Goal: Task Accomplishment & Management: Manage account settings

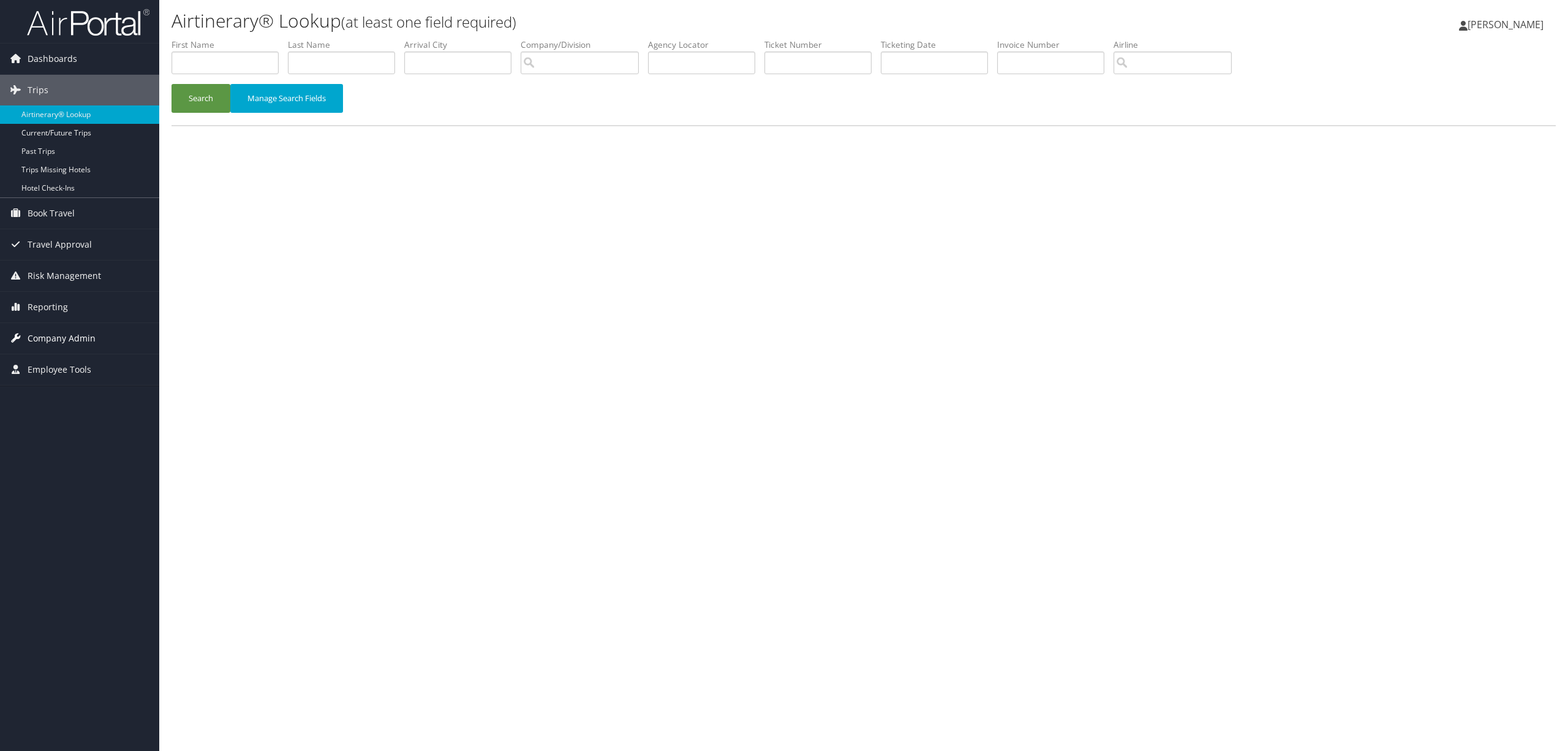
click at [55, 332] on span "Company Admin" at bounding box center [61, 338] width 68 height 31
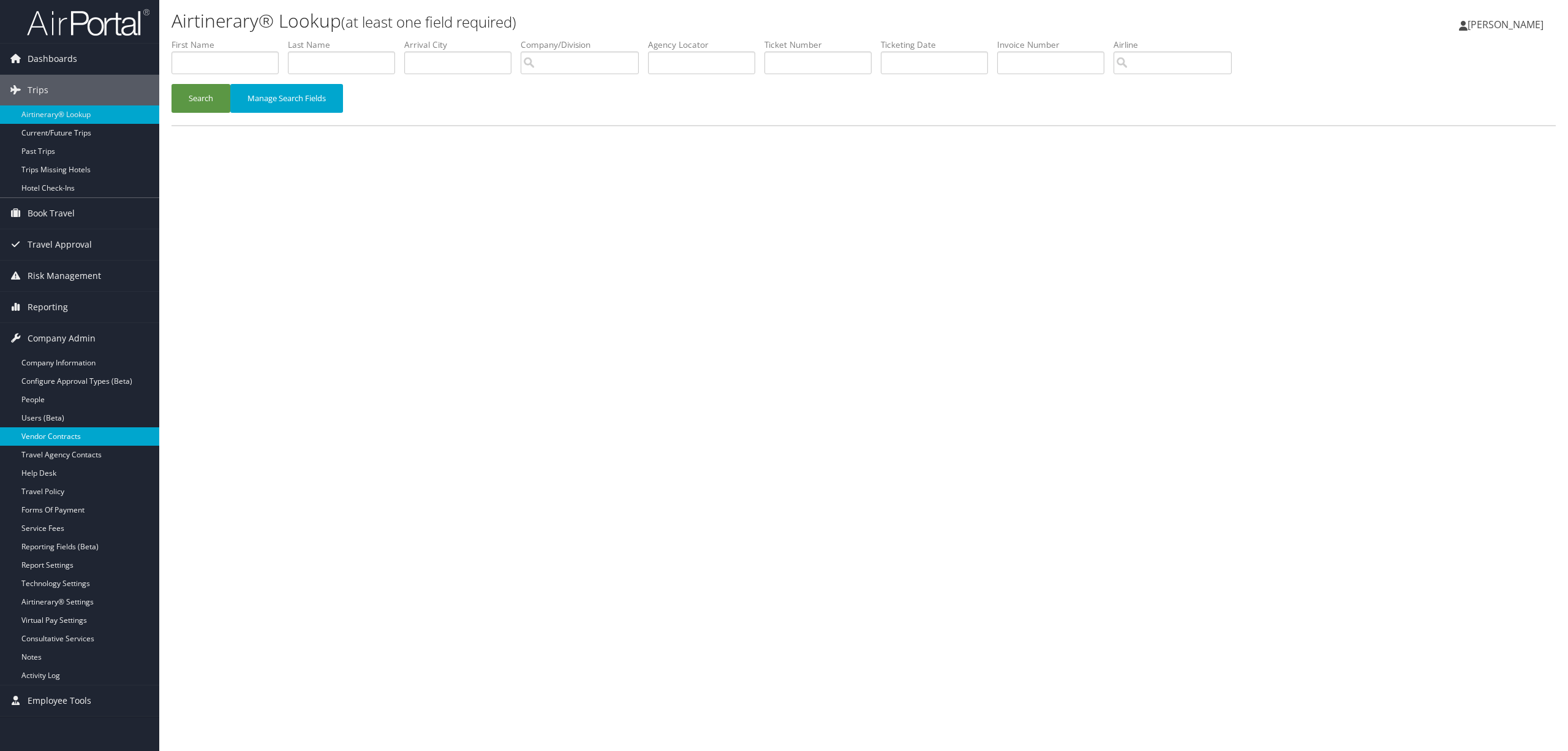
click at [72, 439] on link "Vendor Contracts" at bounding box center [80, 436] width 160 height 18
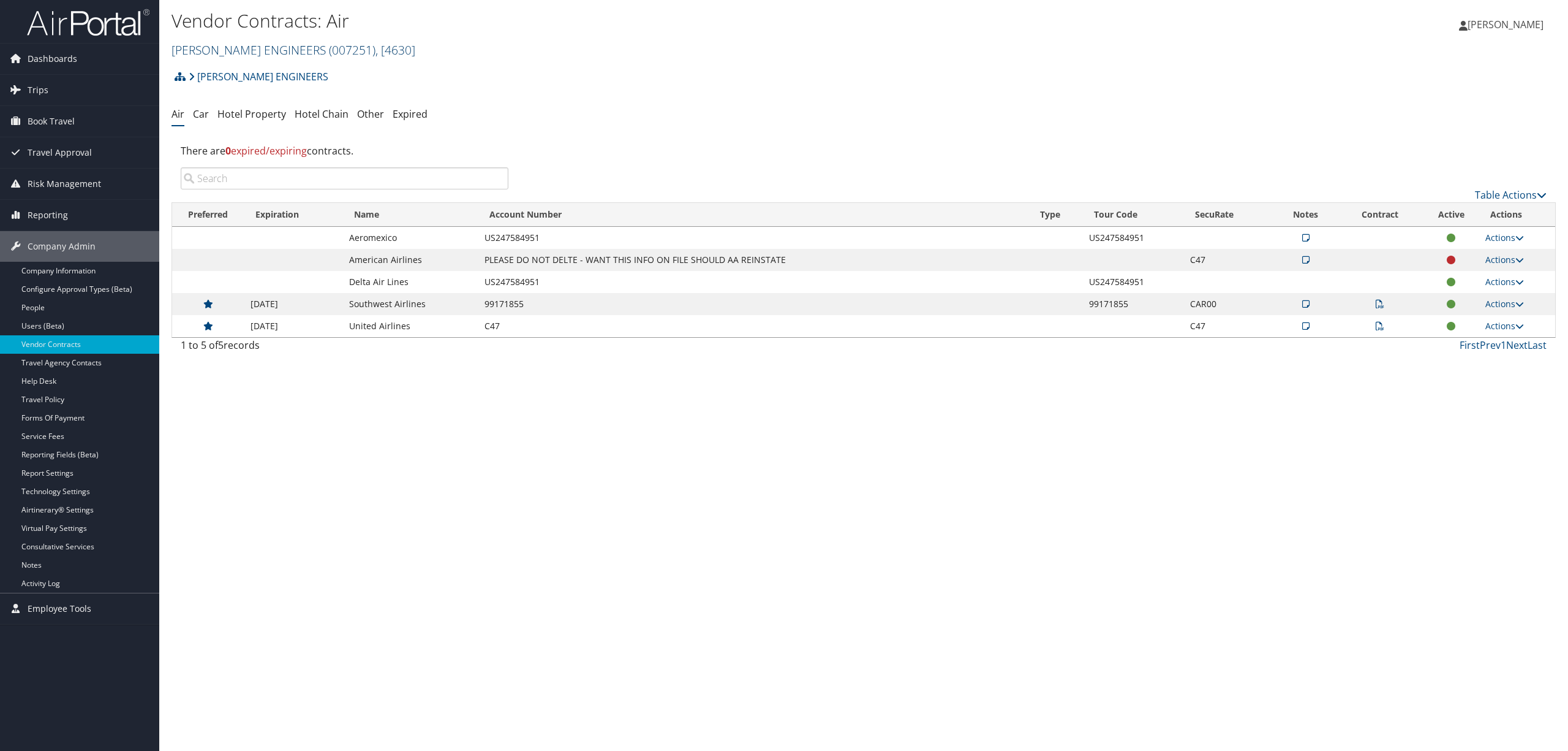
click at [329, 52] on span "( 007251 )" at bounding box center [352, 50] width 46 height 16
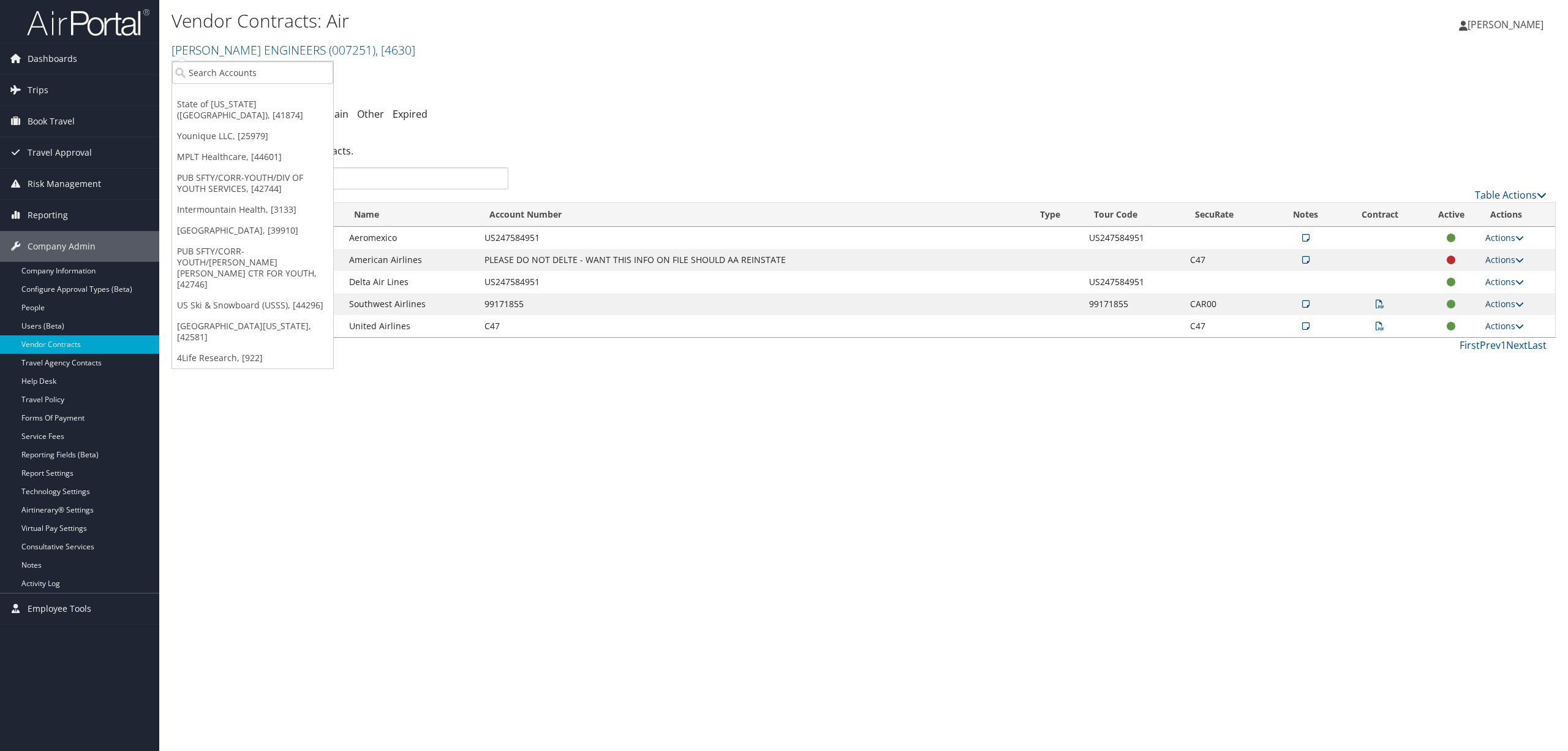
click at [282, 294] on link "US Ski & Snowboard (USSS), [44296]" at bounding box center [253, 305] width 161 height 21
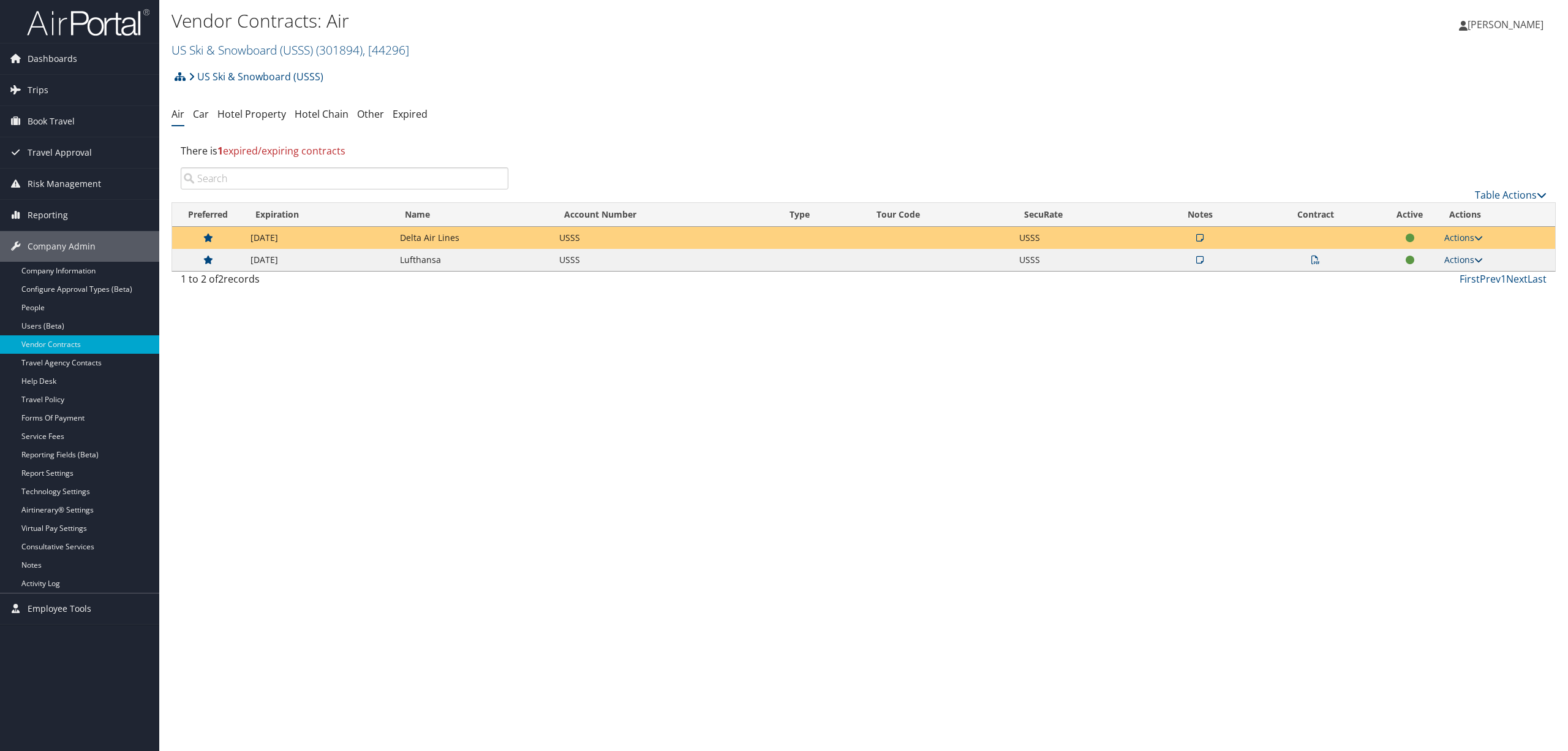
click at [1459, 260] on link "Actions" at bounding box center [1463, 260] width 39 height 12
click at [1430, 312] on link "Edit Contract" at bounding box center [1438, 320] width 81 height 21
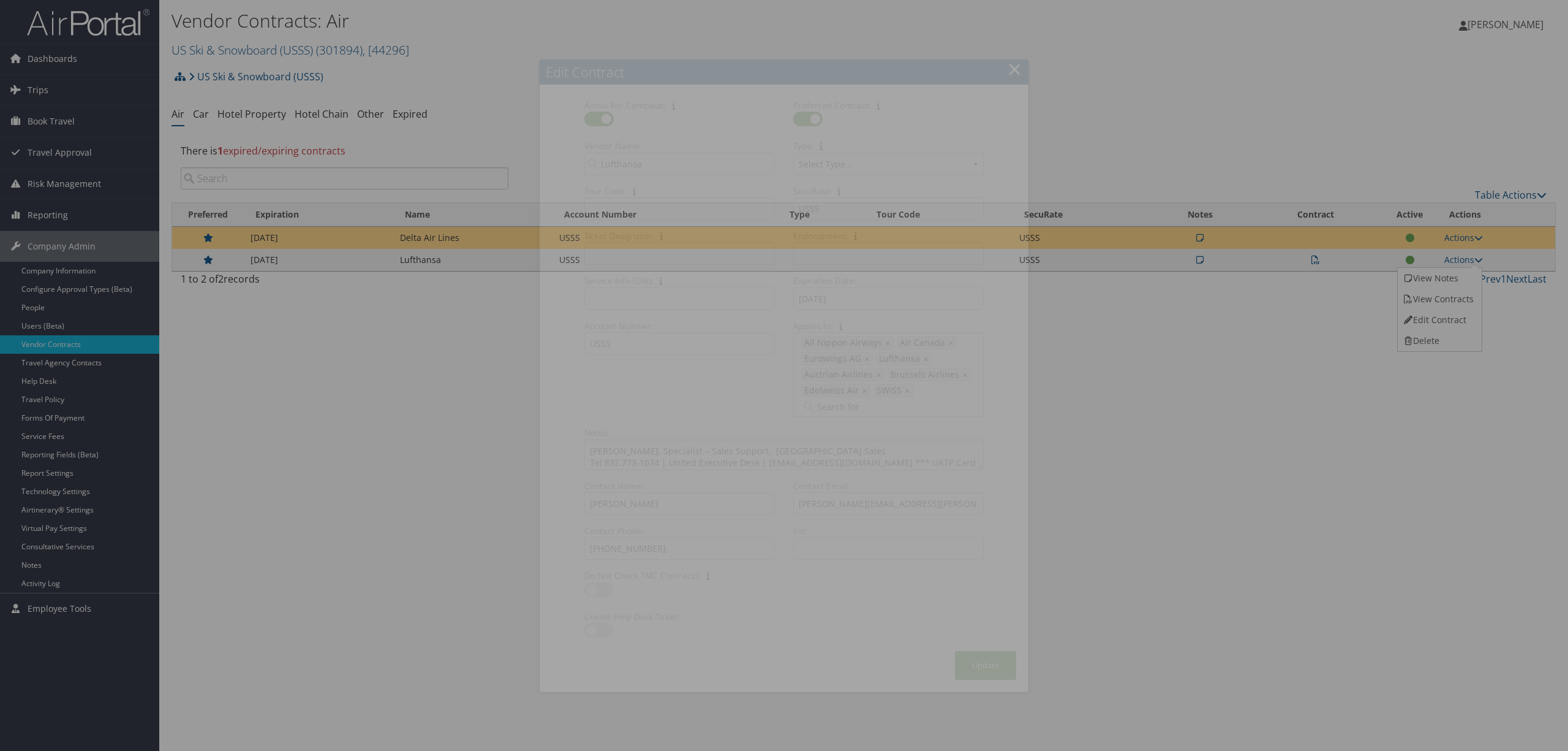
select select "[object Object]"
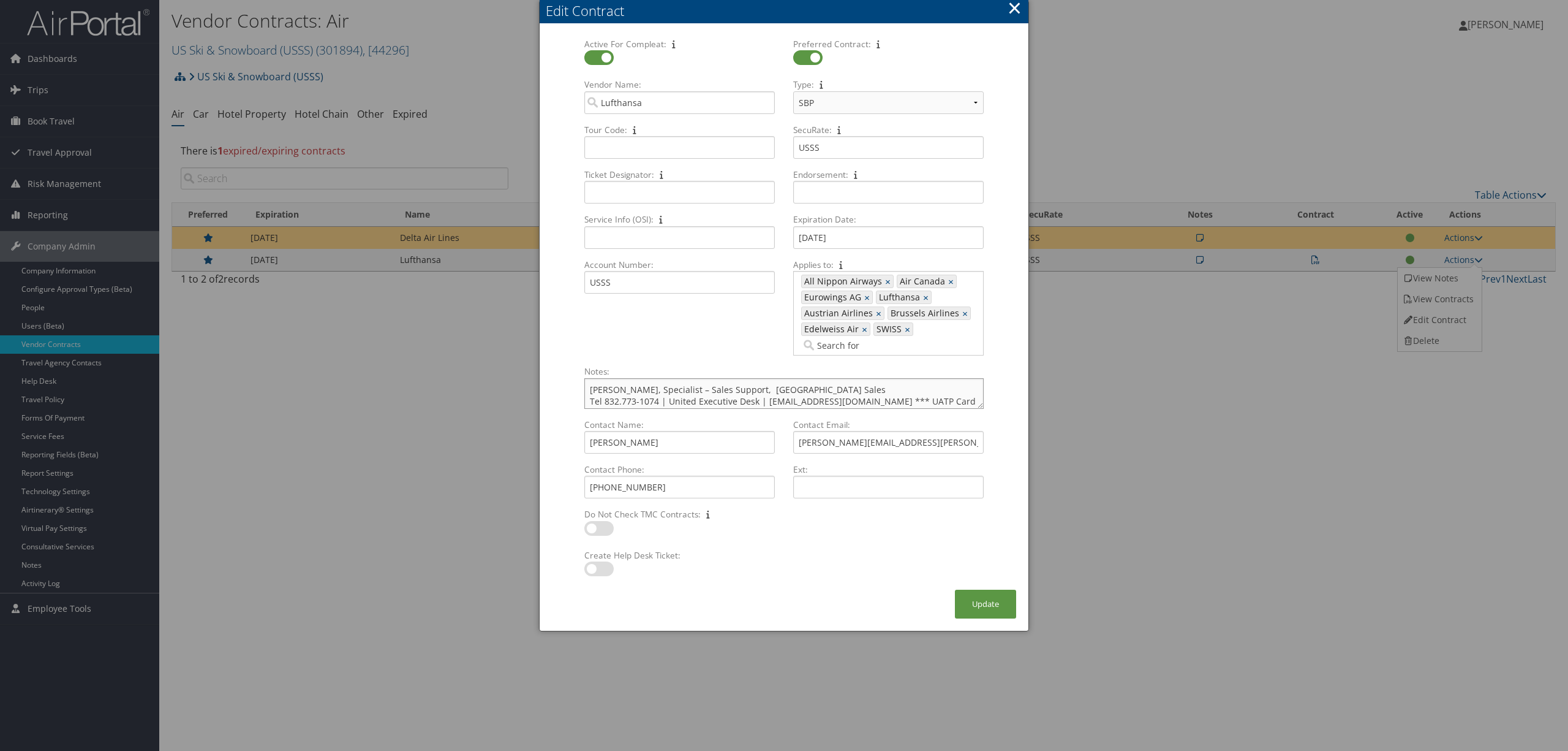
click at [589, 387] on textarea "Christine Kwan, Specialist – Sales Support, North America Sales Tel 832.773-107…" at bounding box center [784, 394] width 400 height 31
paste textarea "an use UA discount if not using the UA TP card?"
type textarea "*** an use UA discount if not using the UA TP card. *** Christine Kwan, Special…"
click at [991, 603] on button "Update" at bounding box center [985, 604] width 61 height 29
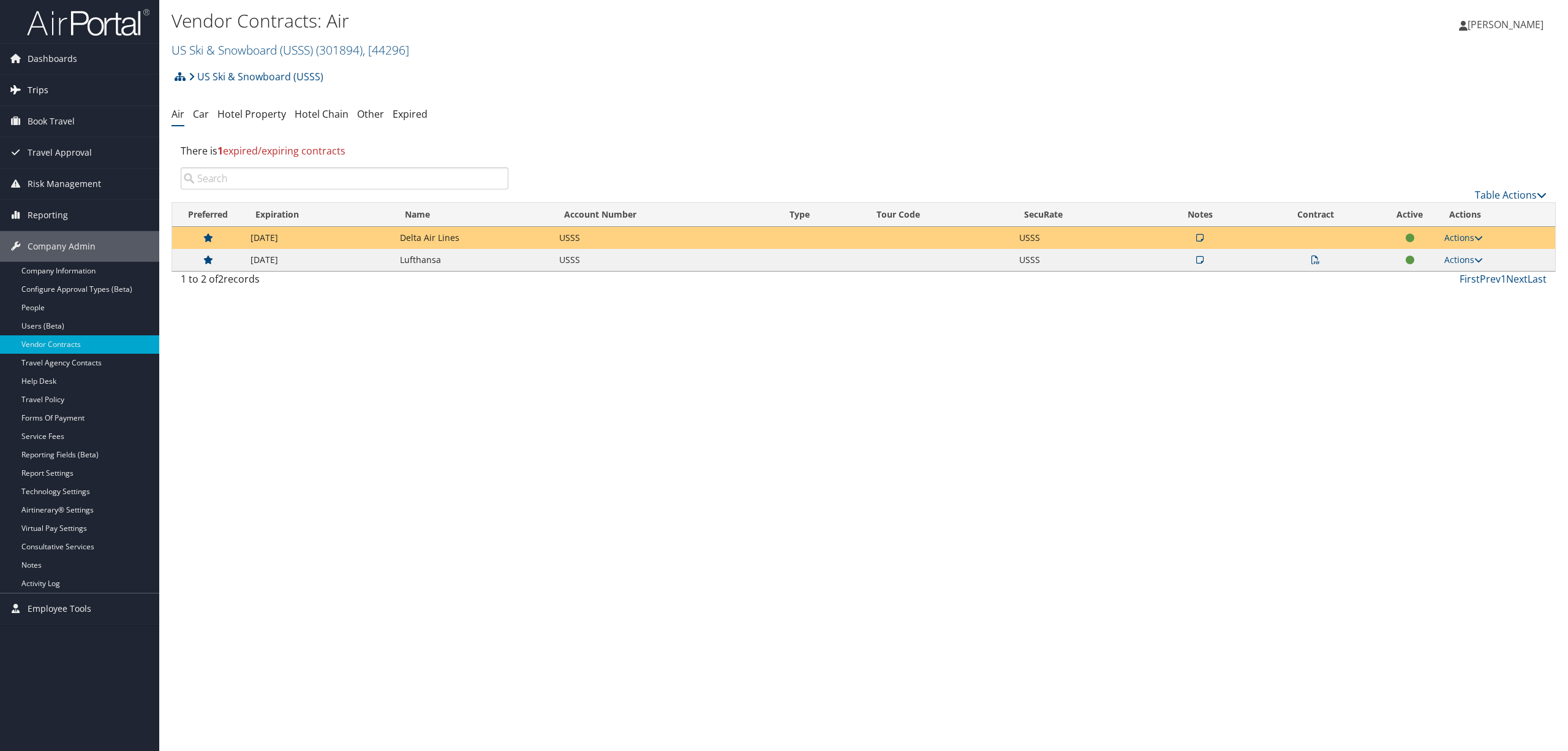
click at [69, 91] on link "Trips" at bounding box center [80, 90] width 160 height 31
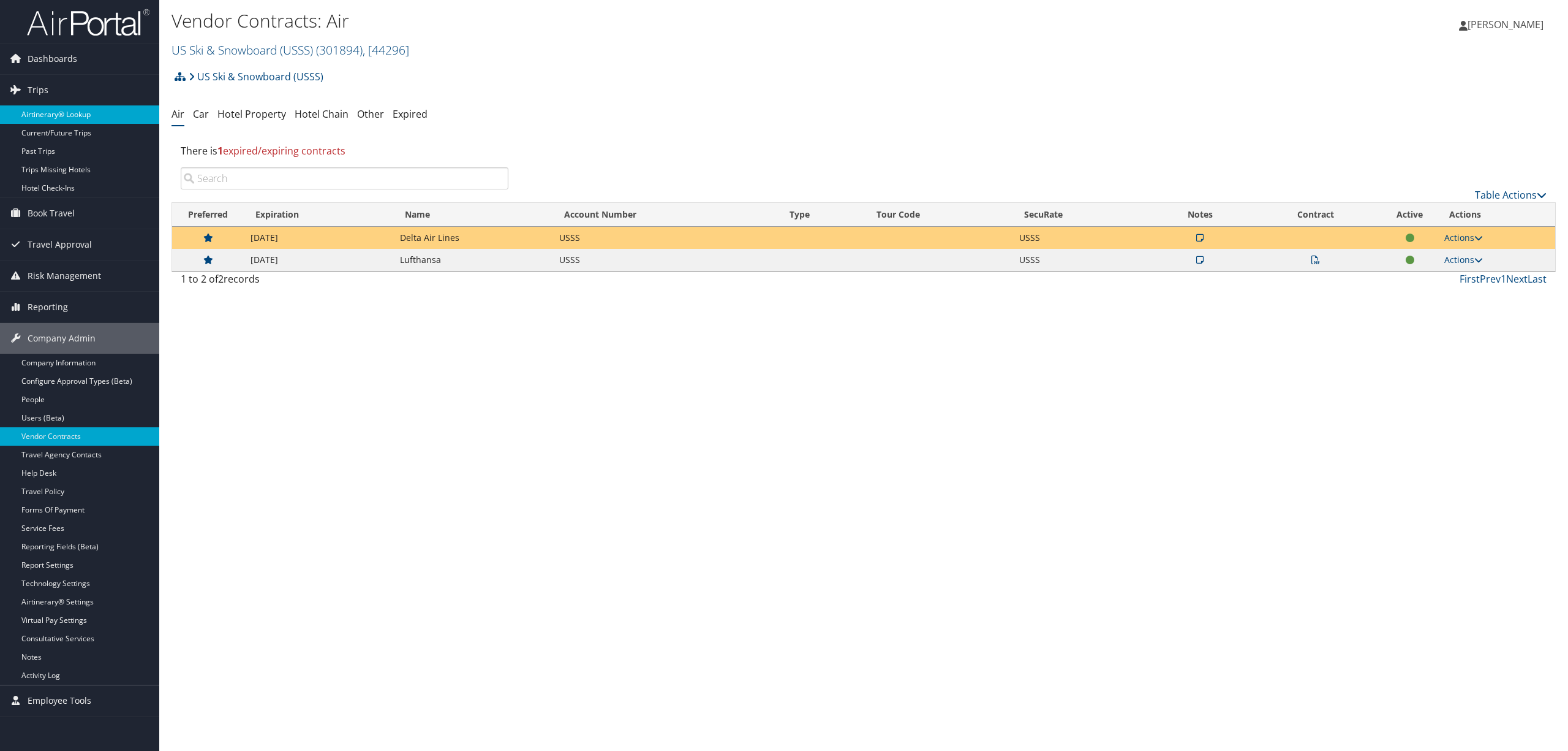
click at [74, 108] on link "Airtinerary® Lookup" at bounding box center [80, 114] width 160 height 18
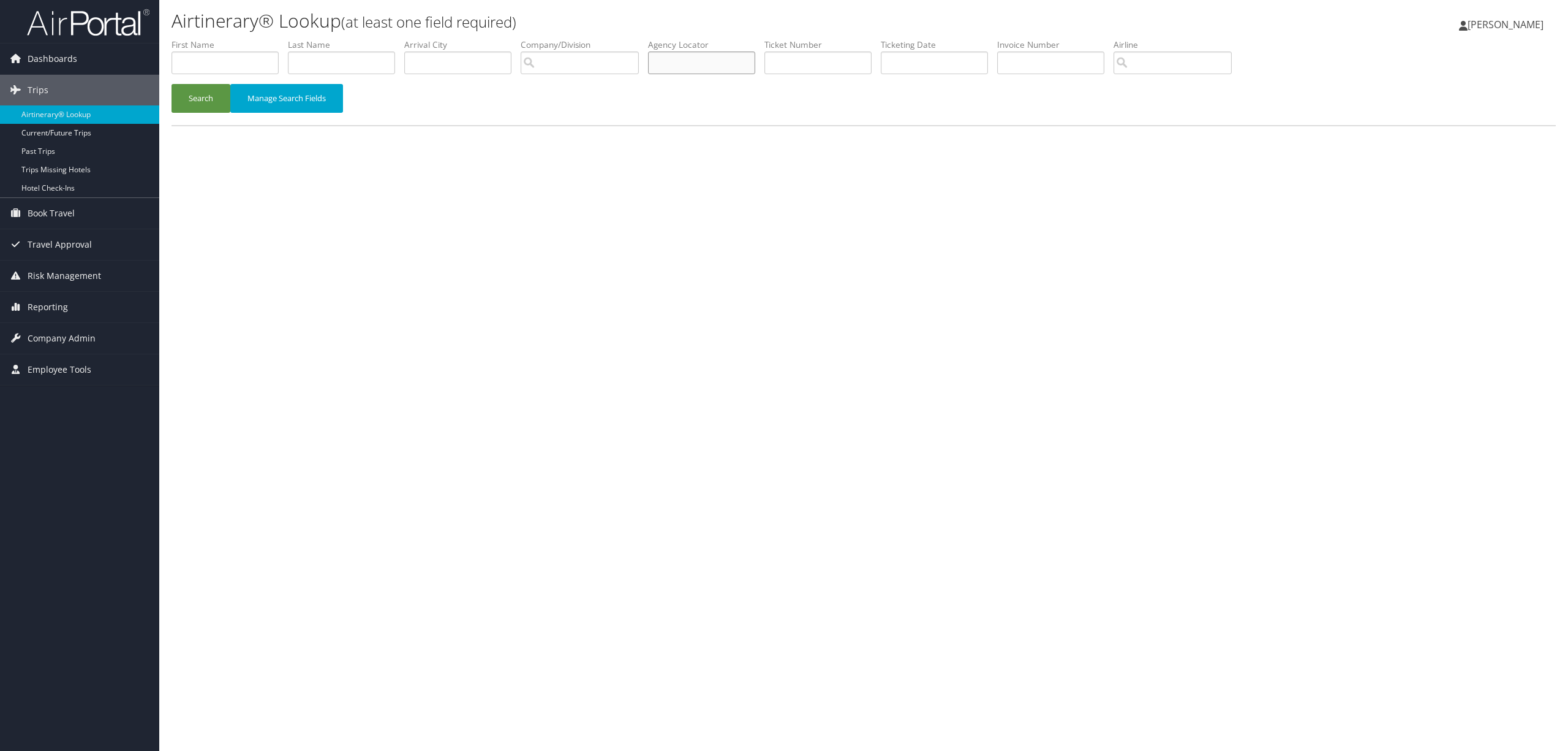
click at [707, 62] on input "text" at bounding box center [701, 63] width 107 height 22
paste input "DD0QL"
type input "DD0QL"
click at [207, 98] on button "Search" at bounding box center [201, 99] width 59 height 29
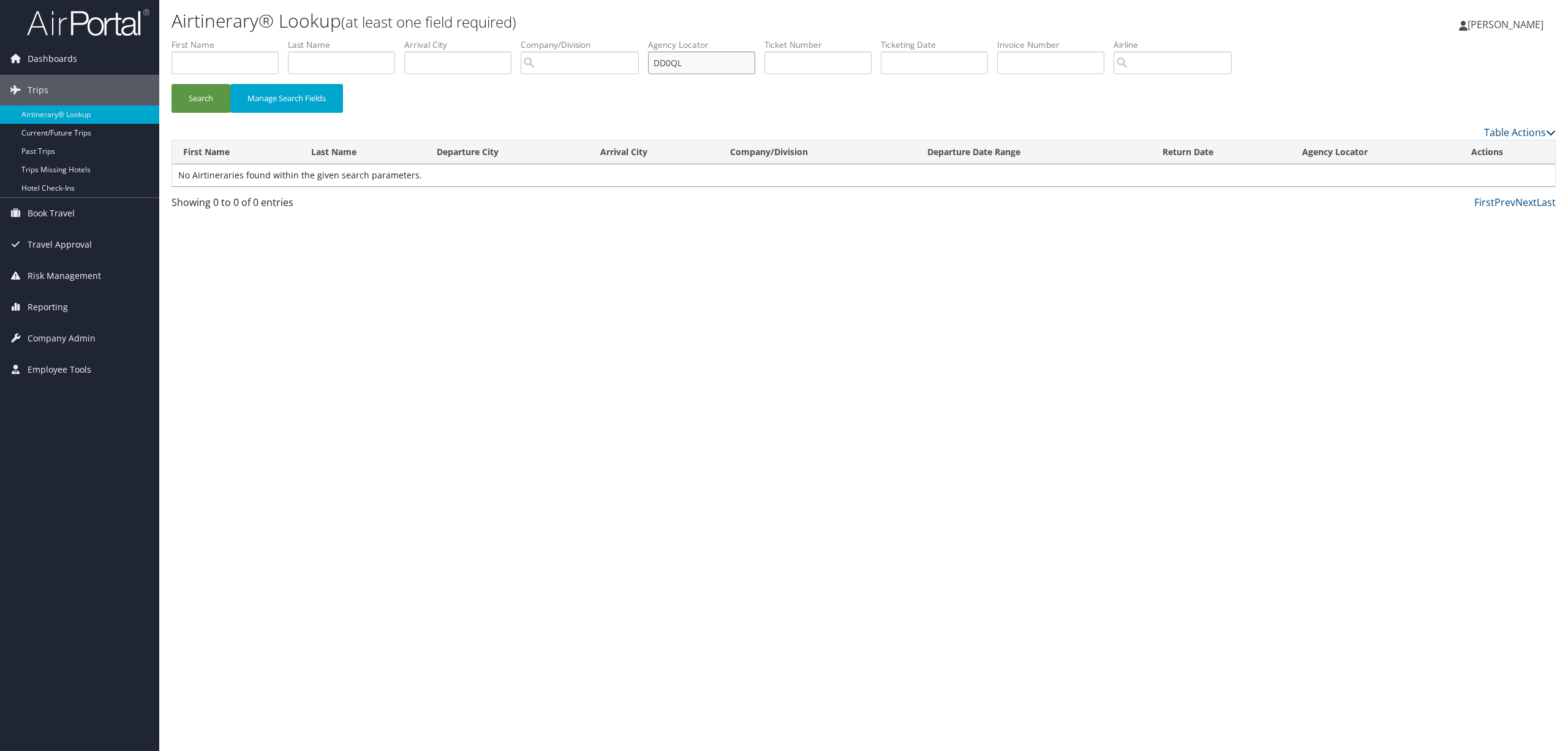
click at [743, 62] on input "DD0QL" at bounding box center [701, 63] width 107 height 22
type input "DD0QLy"
click at [198, 100] on button "Search" at bounding box center [201, 99] width 59 height 29
click at [1475, 175] on link "View" at bounding box center [1475, 175] width 19 height 12
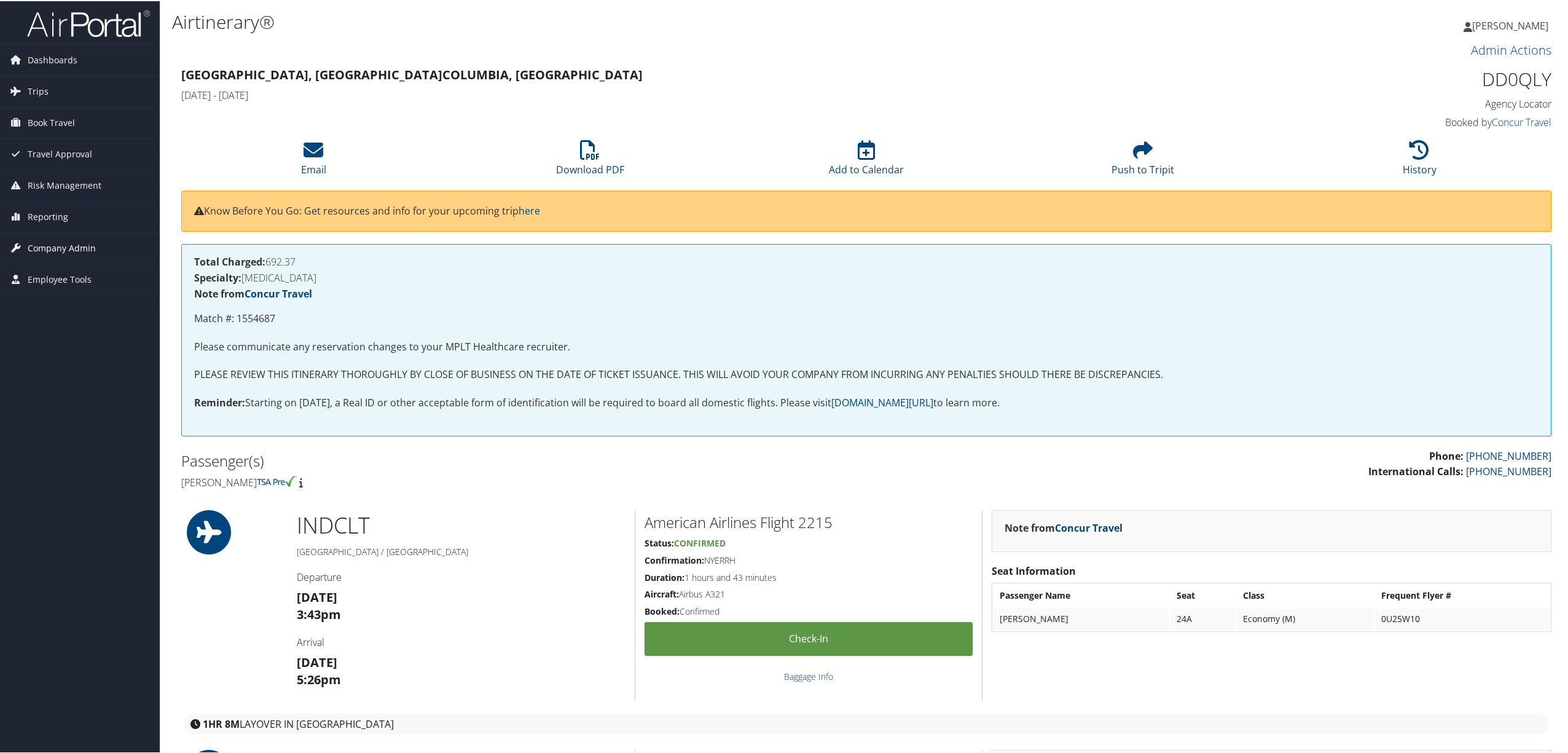
click at [74, 244] on span "Company Admin" at bounding box center [61, 247] width 68 height 31
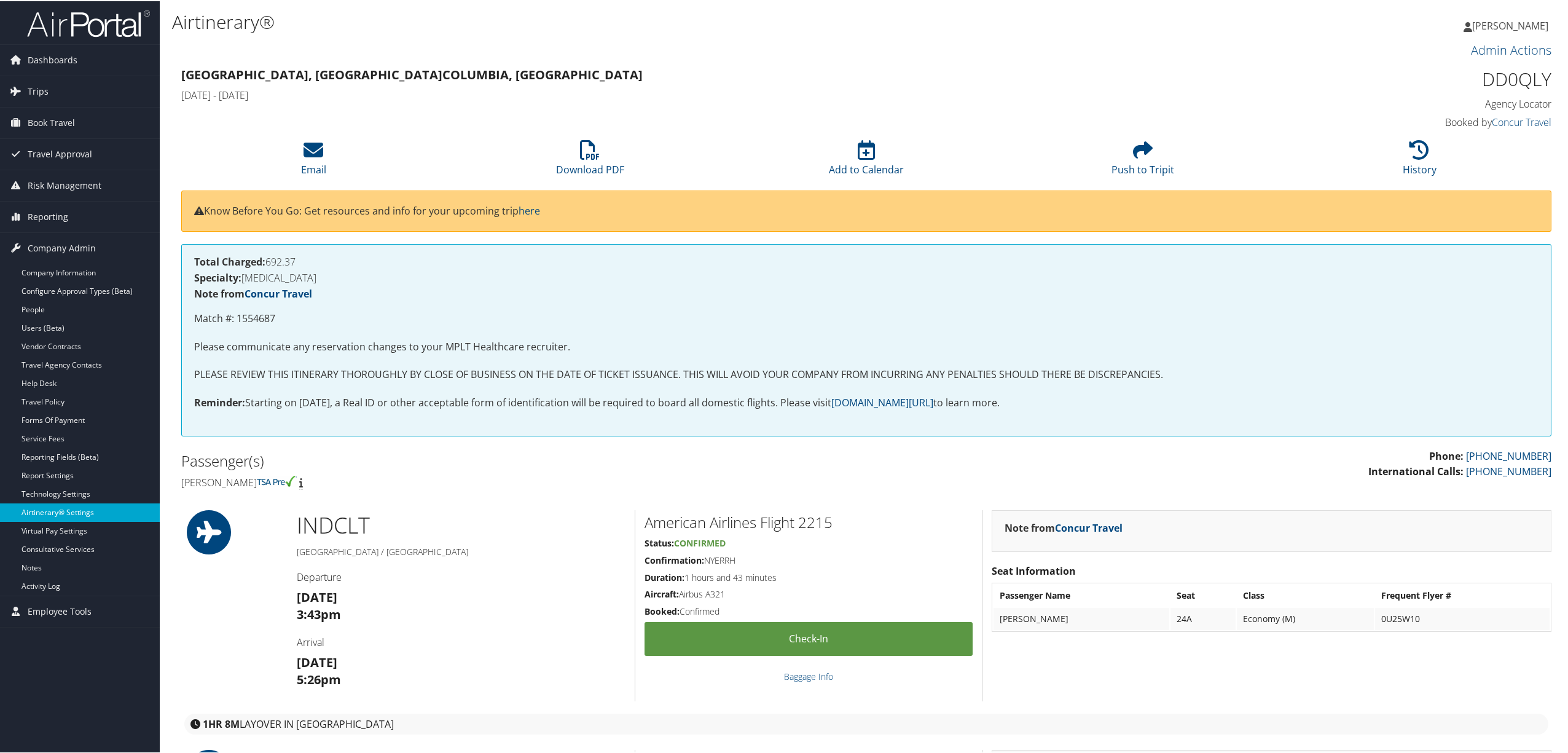
click at [95, 515] on link "Airtinerary® Settings" at bounding box center [80, 510] width 160 height 18
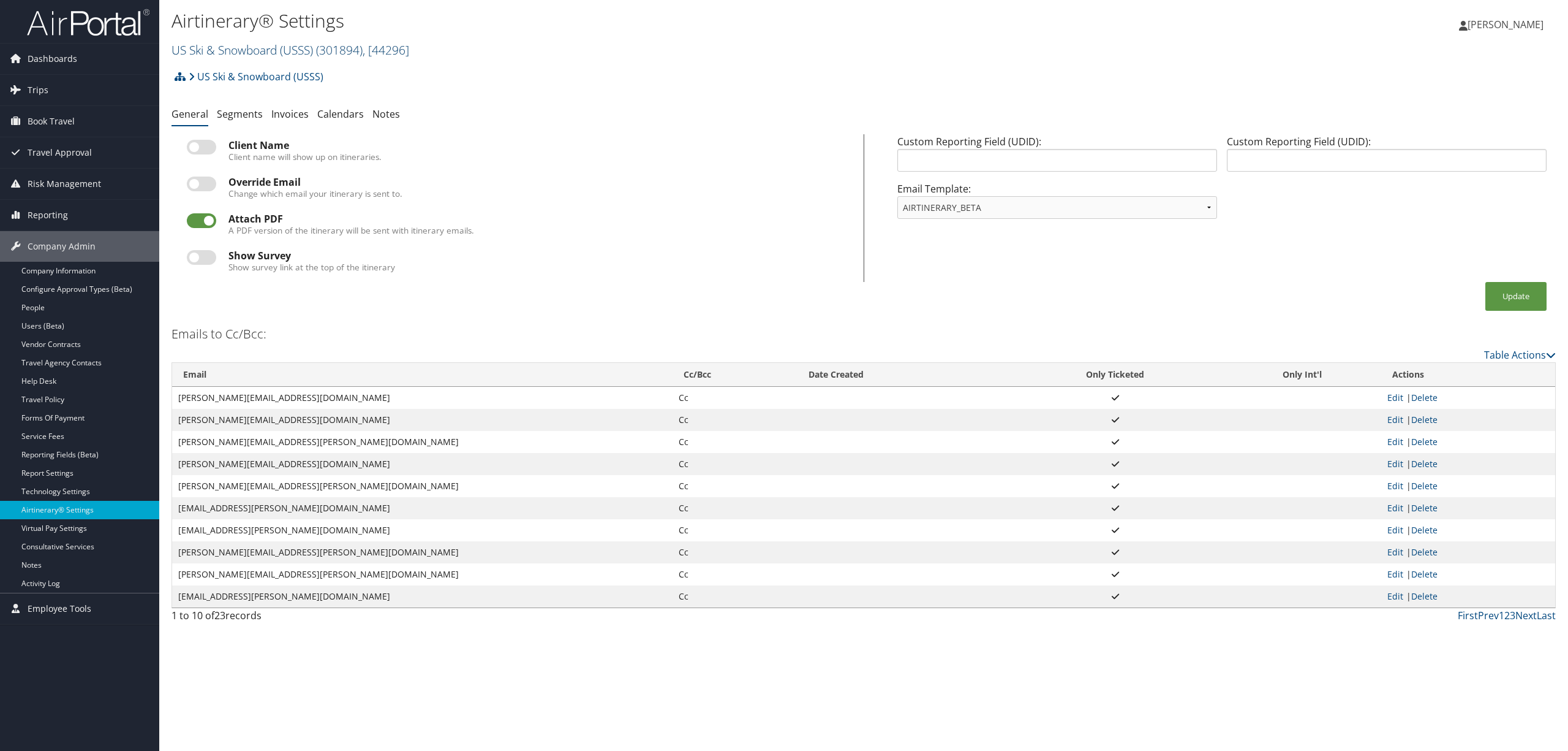
click at [283, 45] on link "US Ski & Snowboard (USSS) ( 301894 ) , [ 44296 ]" at bounding box center [290, 50] width 238 height 16
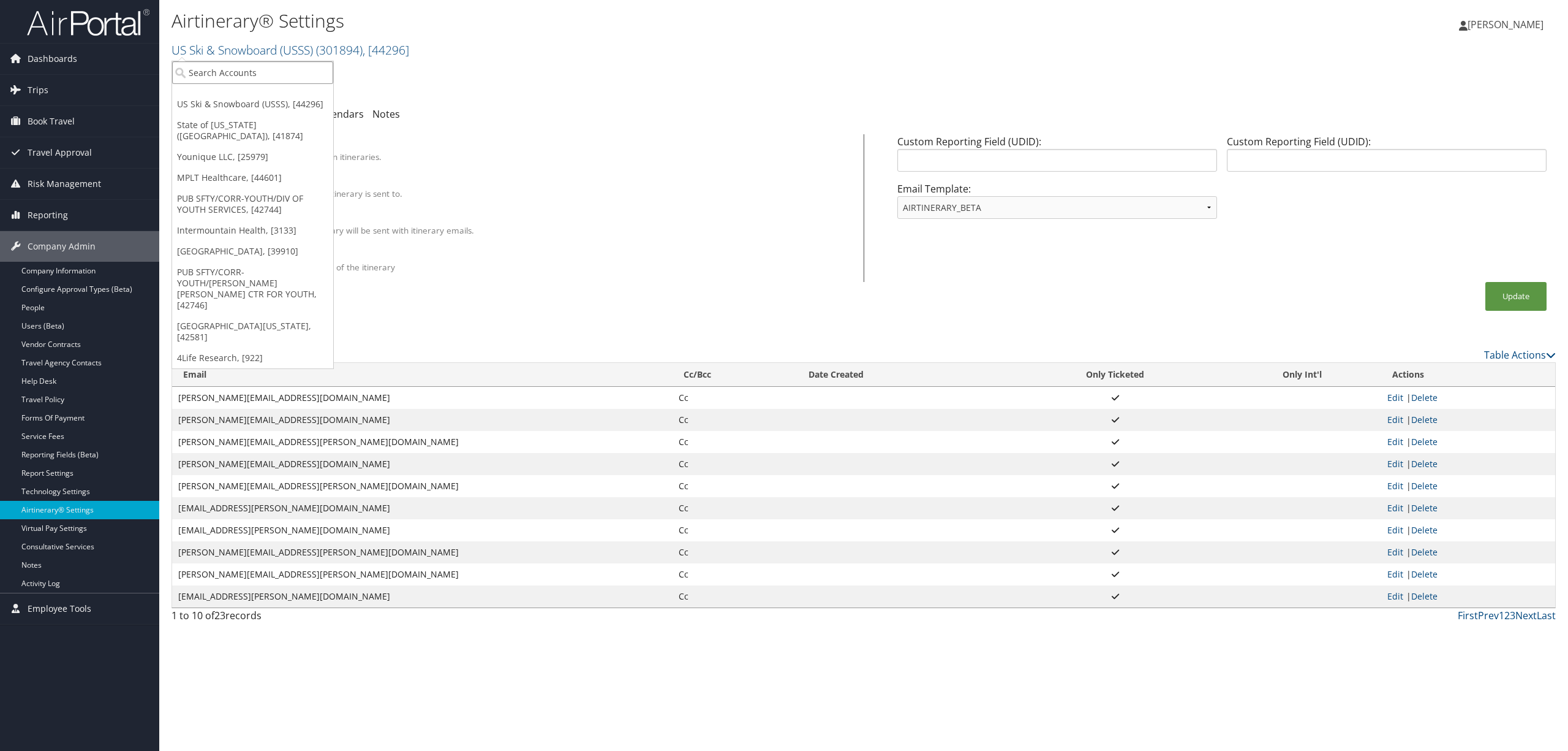
click at [273, 70] on input "search" at bounding box center [253, 72] width 161 height 22
click at [263, 169] on link "MPLT Healthcare, [44601]" at bounding box center [253, 178] width 161 height 21
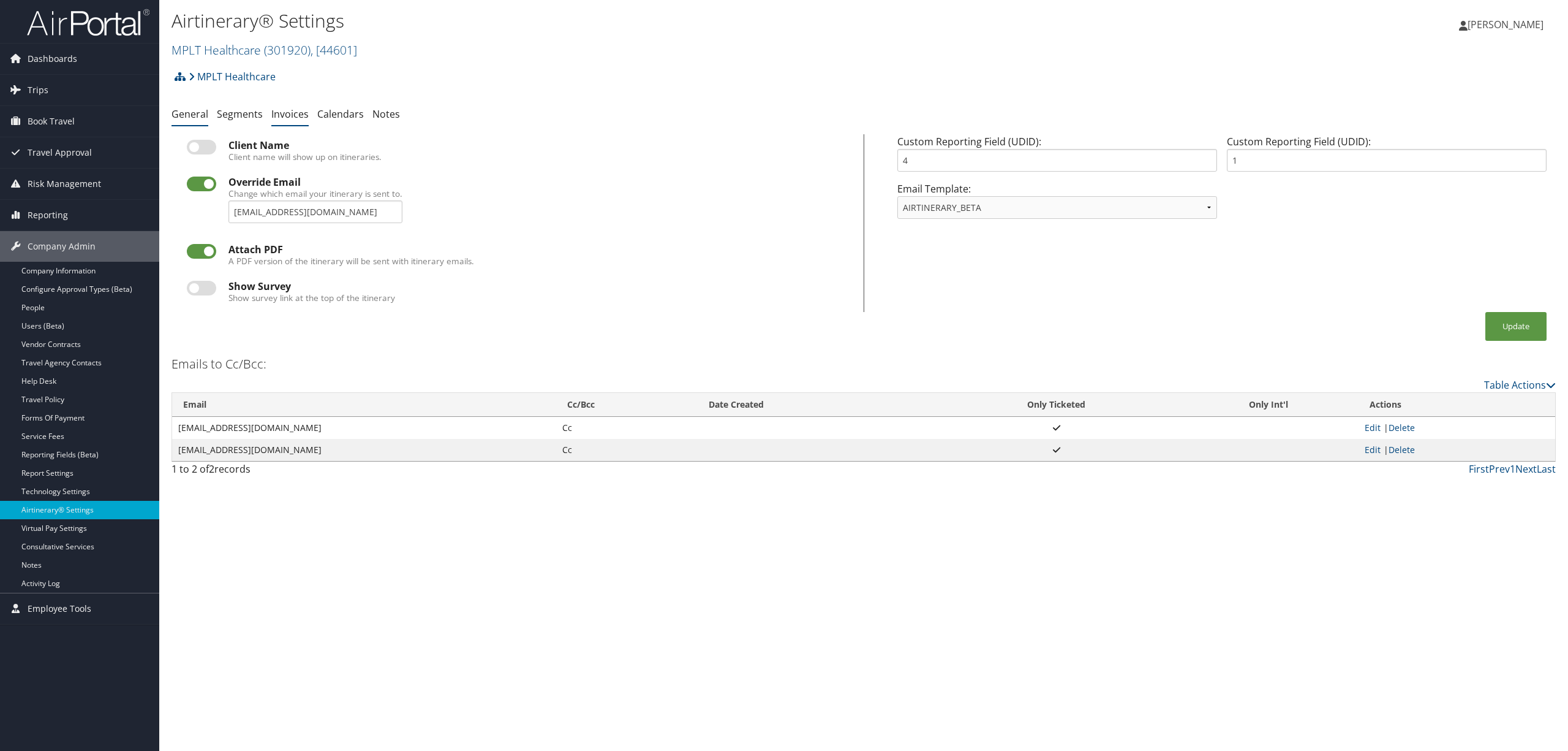
click at [292, 109] on link "Invoices" at bounding box center [290, 114] width 38 height 14
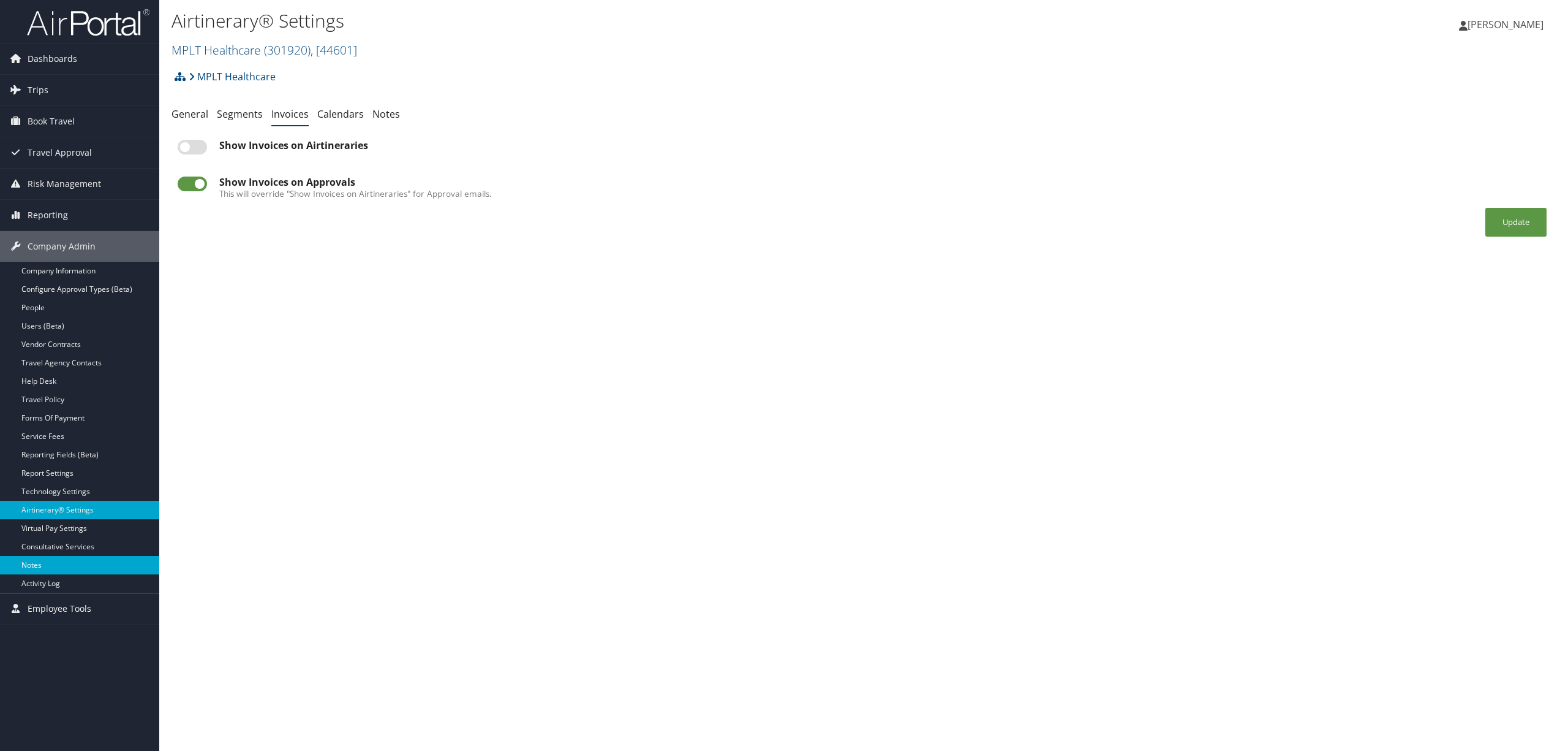
click at [35, 566] on link "Notes" at bounding box center [80, 565] width 160 height 18
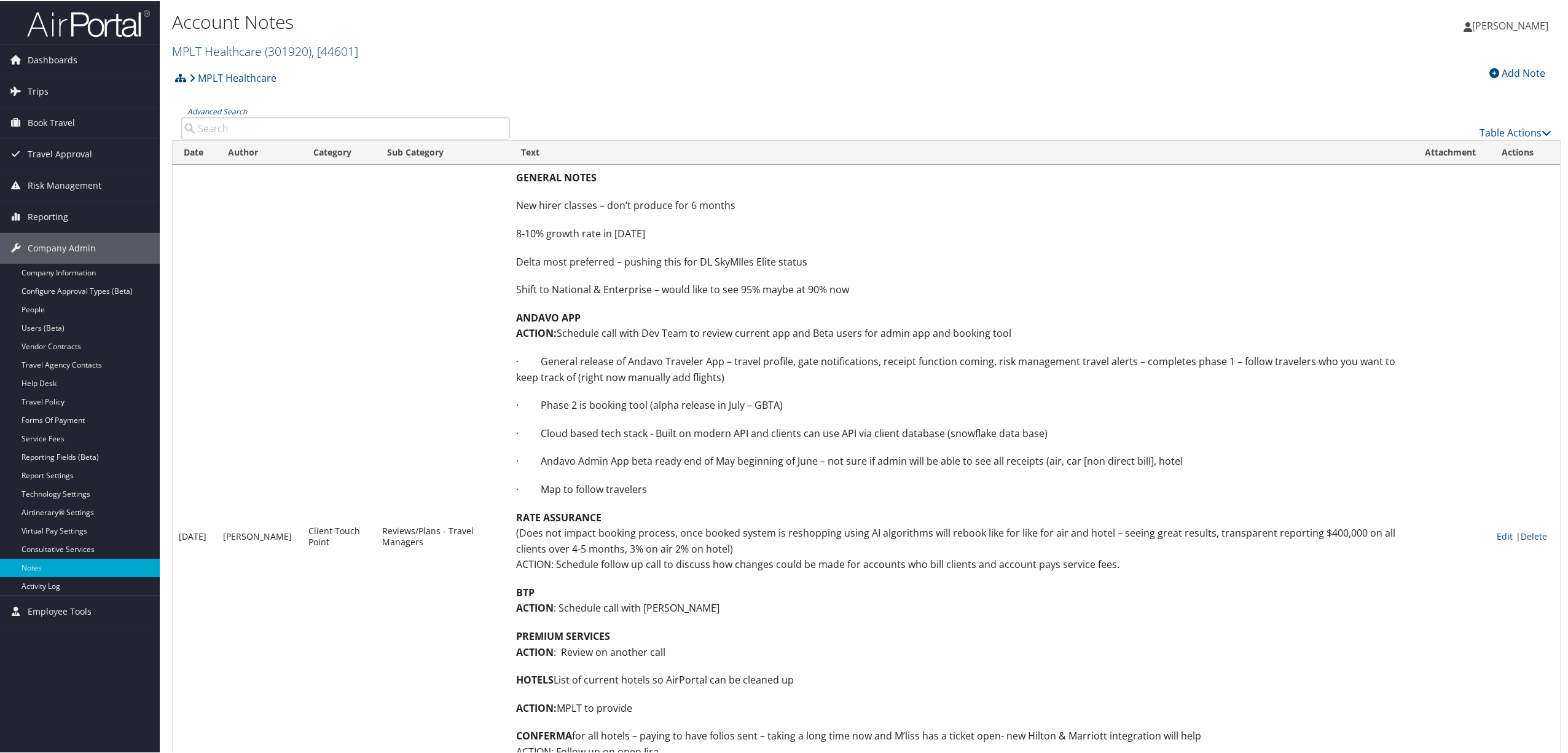
click at [287, 46] on span "( 301920 )" at bounding box center [288, 50] width 46 height 16
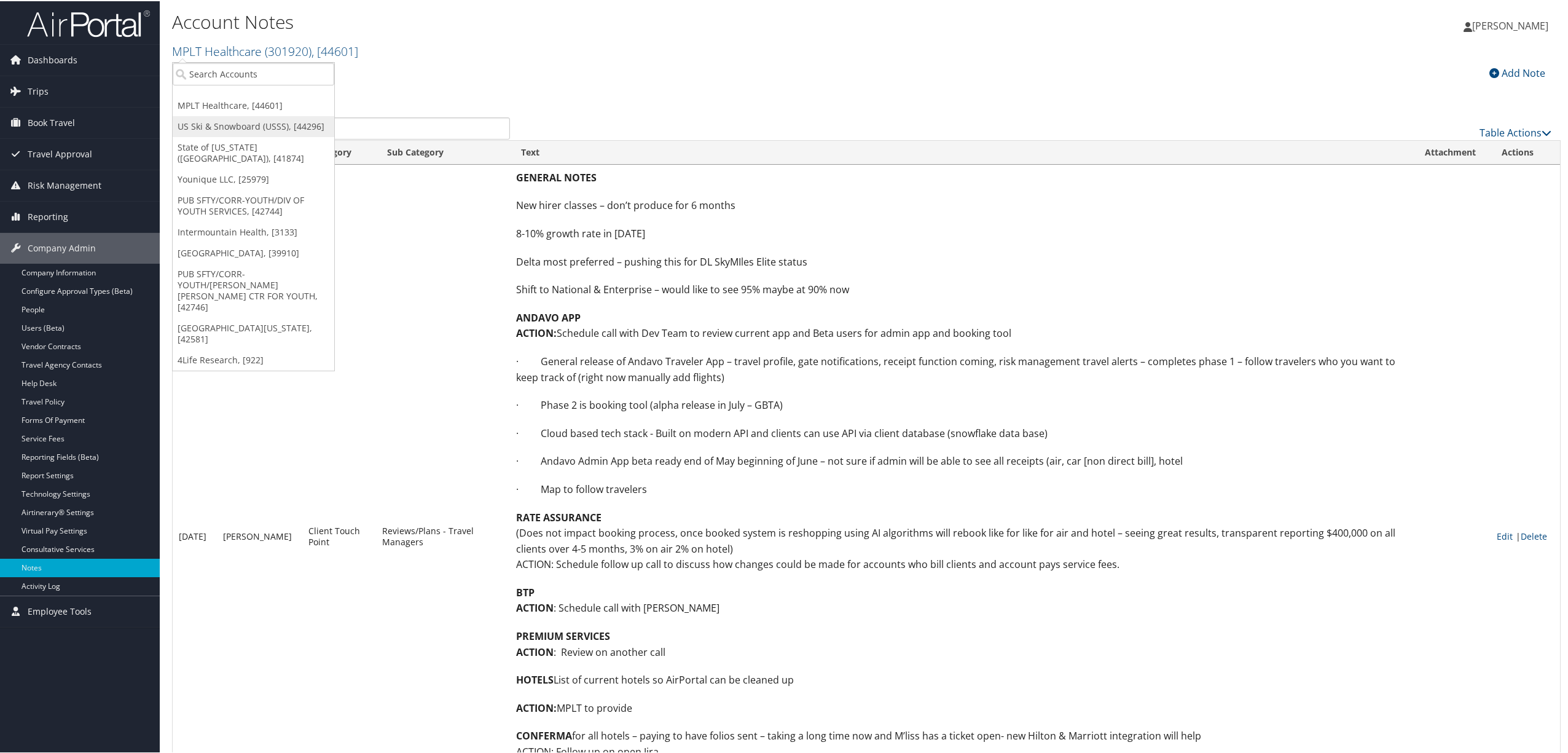
click at [272, 124] on link "US Ski & Snowboard (USSS), [44296]" at bounding box center [254, 126] width 162 height 21
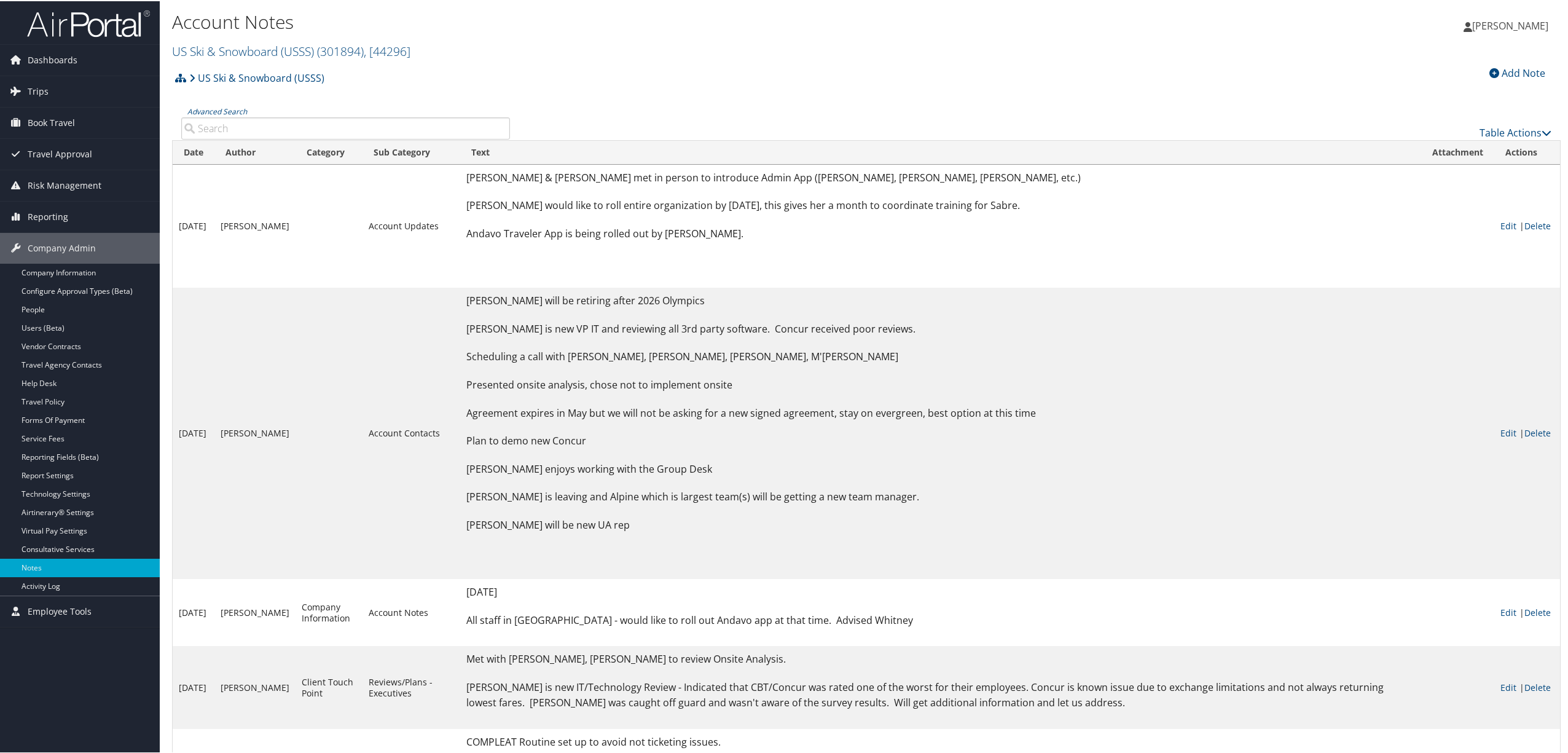
click at [1504, 69] on div "Add Note" at bounding box center [1517, 71] width 68 height 15
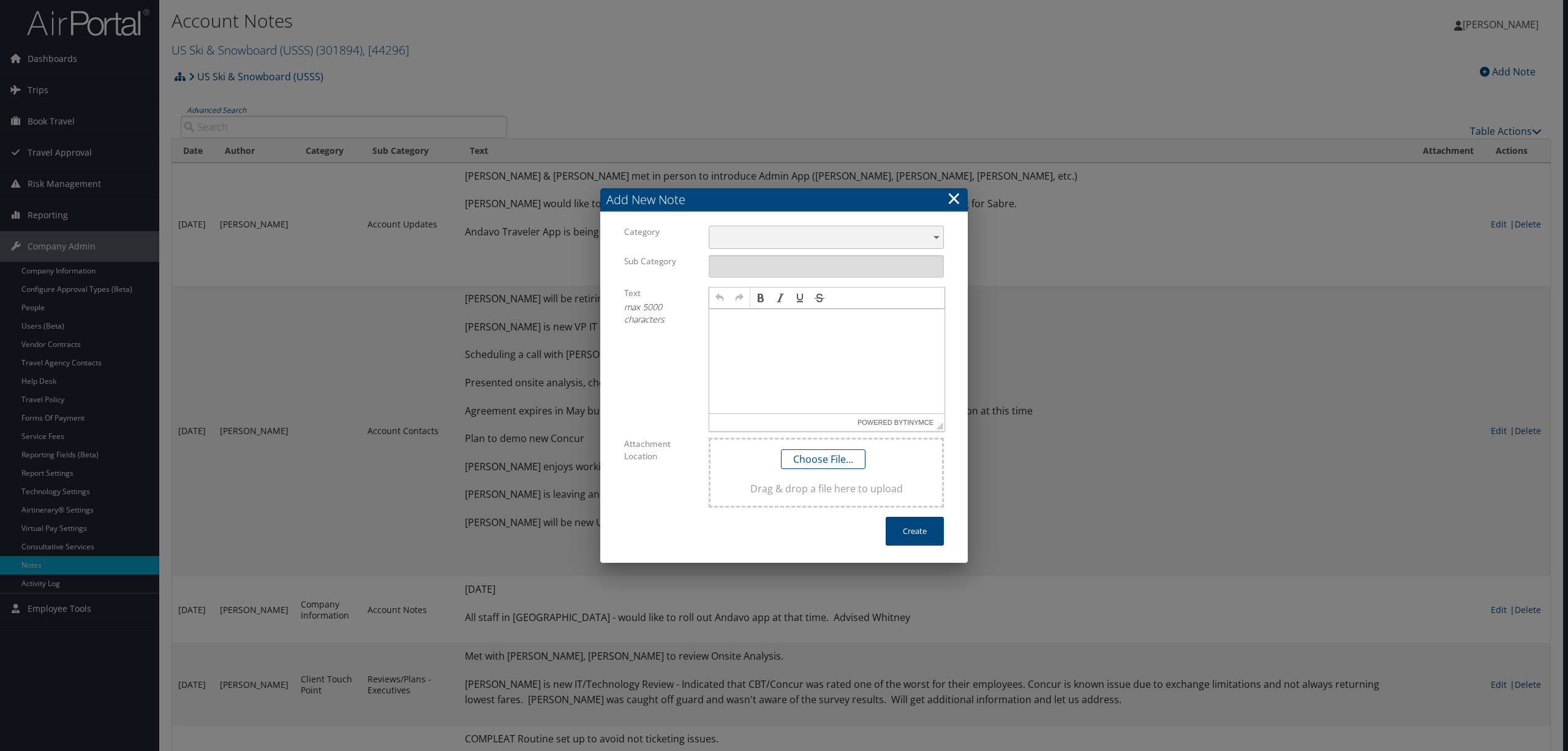
click at [775, 234] on div "​" at bounding box center [826, 237] width 235 height 22
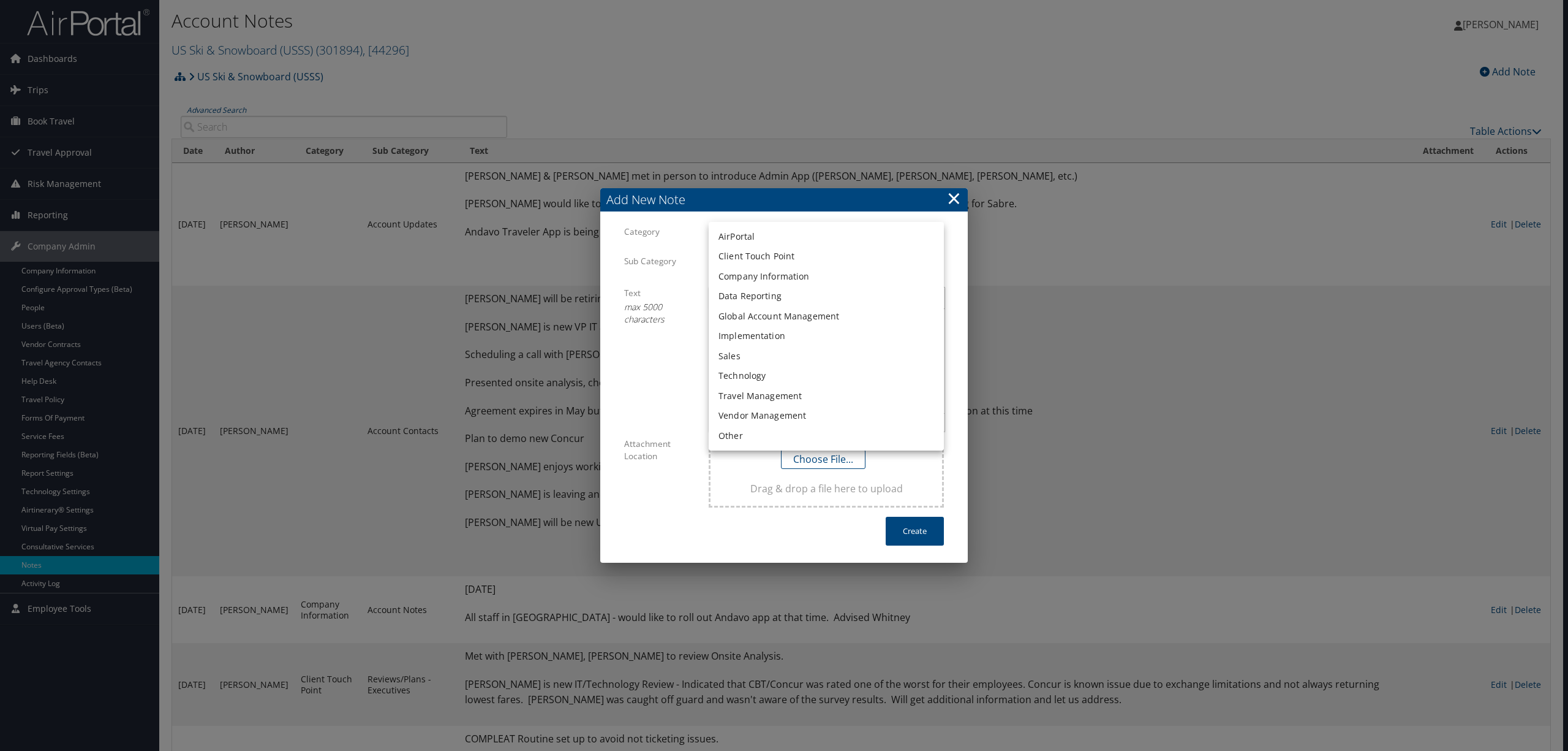
click at [770, 380] on li "Technology" at bounding box center [826, 376] width 235 height 21
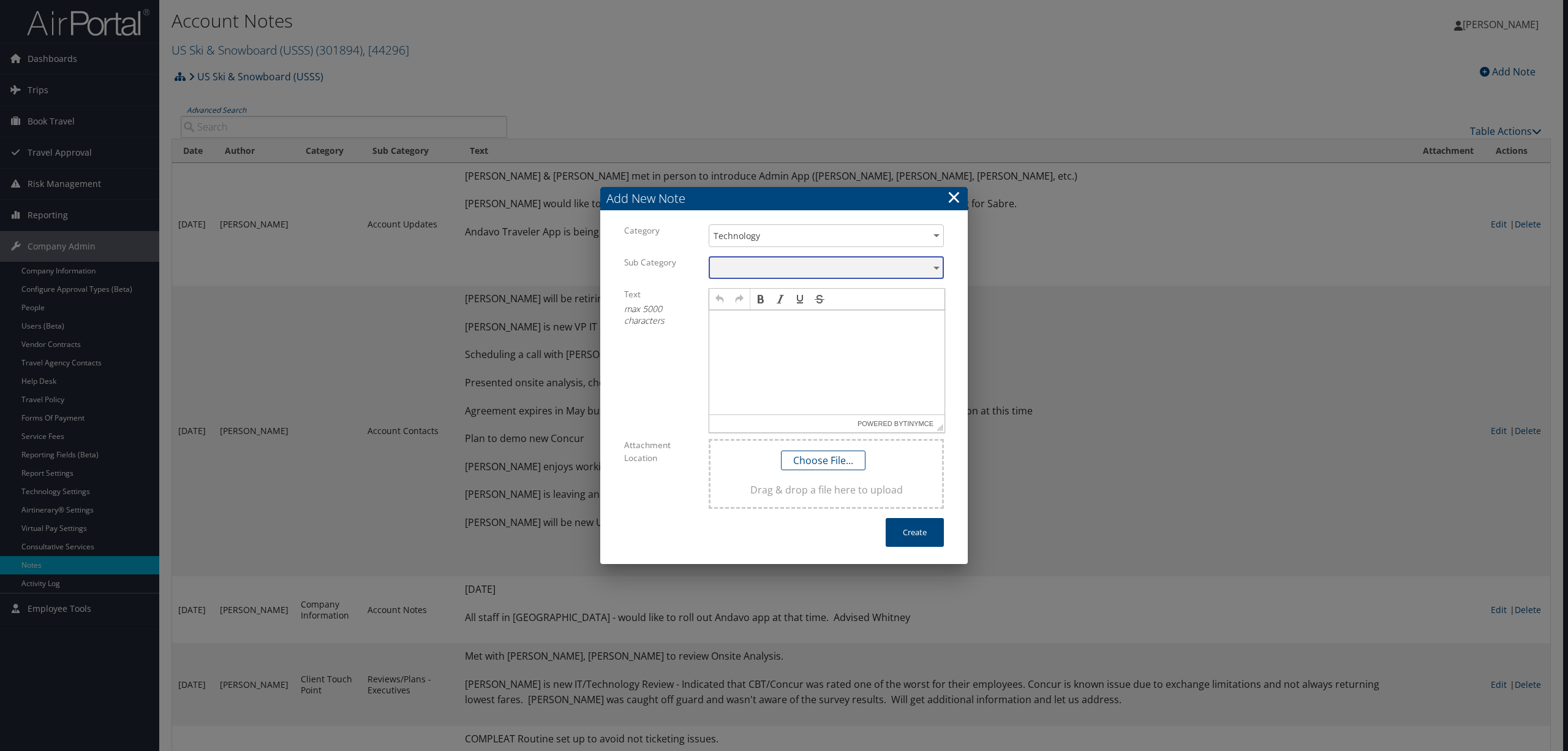
click at [751, 267] on div "​" at bounding box center [826, 267] width 235 height 22
click at [753, 312] on li "Other" at bounding box center [826, 307] width 235 height 21
click at [751, 323] on p at bounding box center [827, 322] width 226 height 9
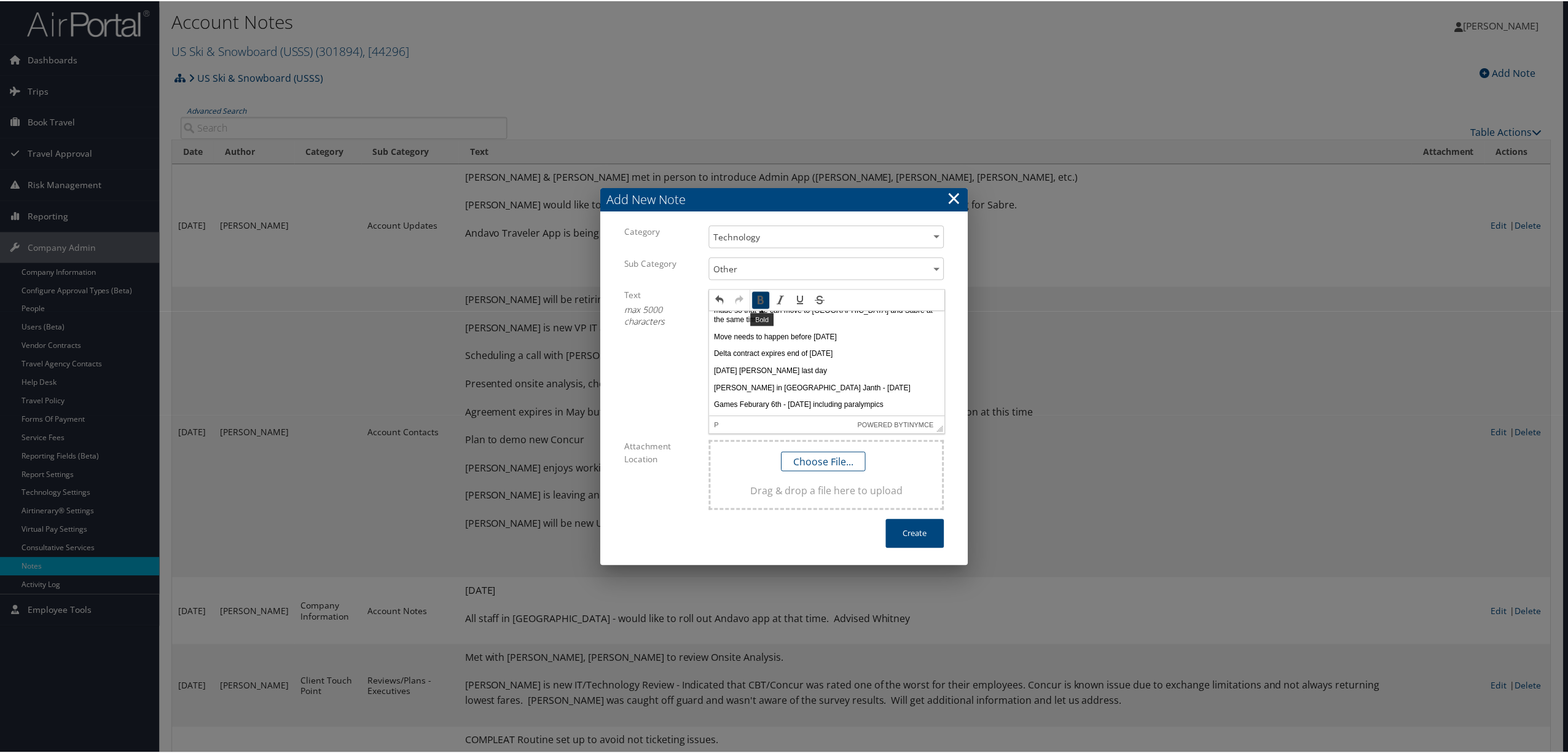
scroll to position [172, 0]
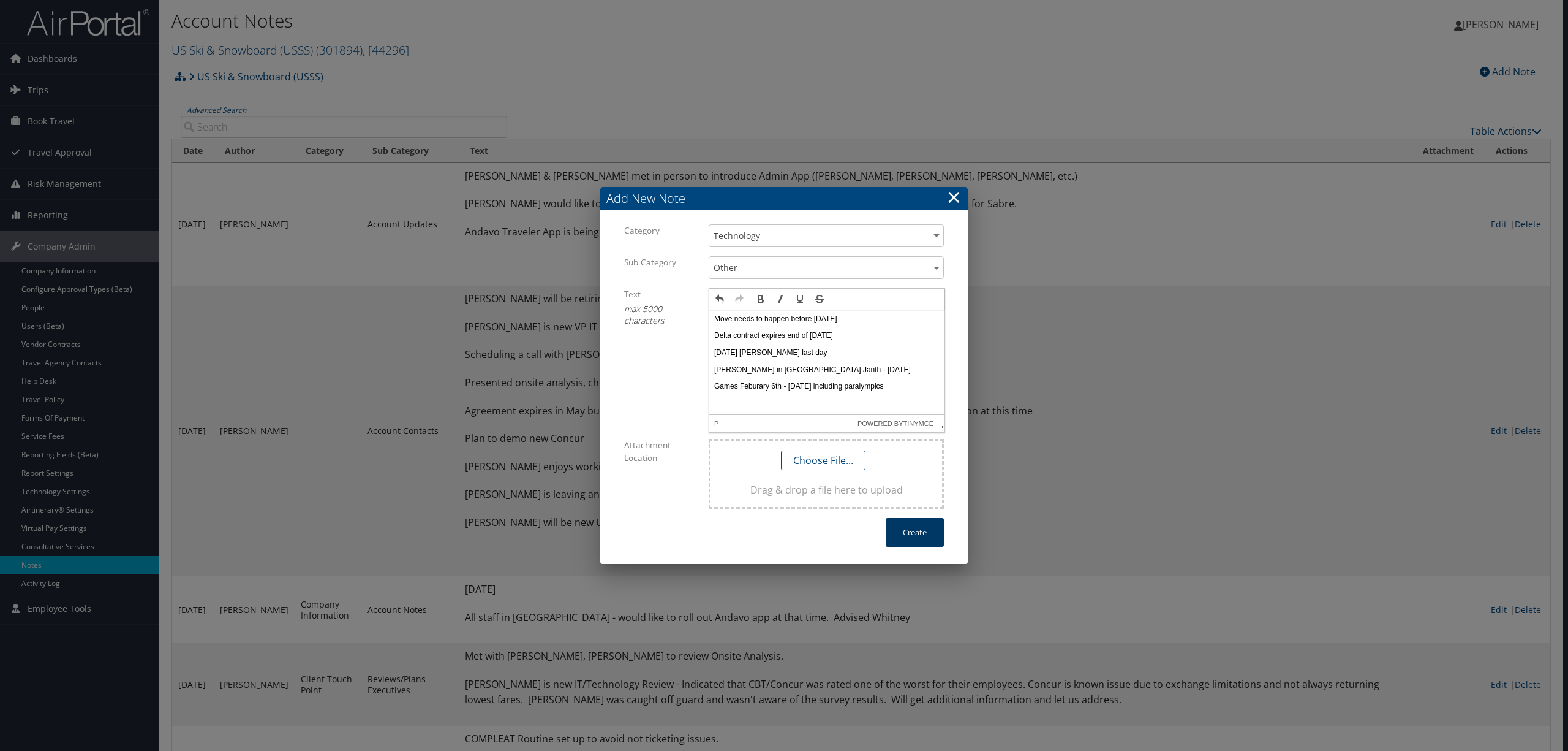
click at [907, 536] on button "Create" at bounding box center [914, 532] width 58 height 29
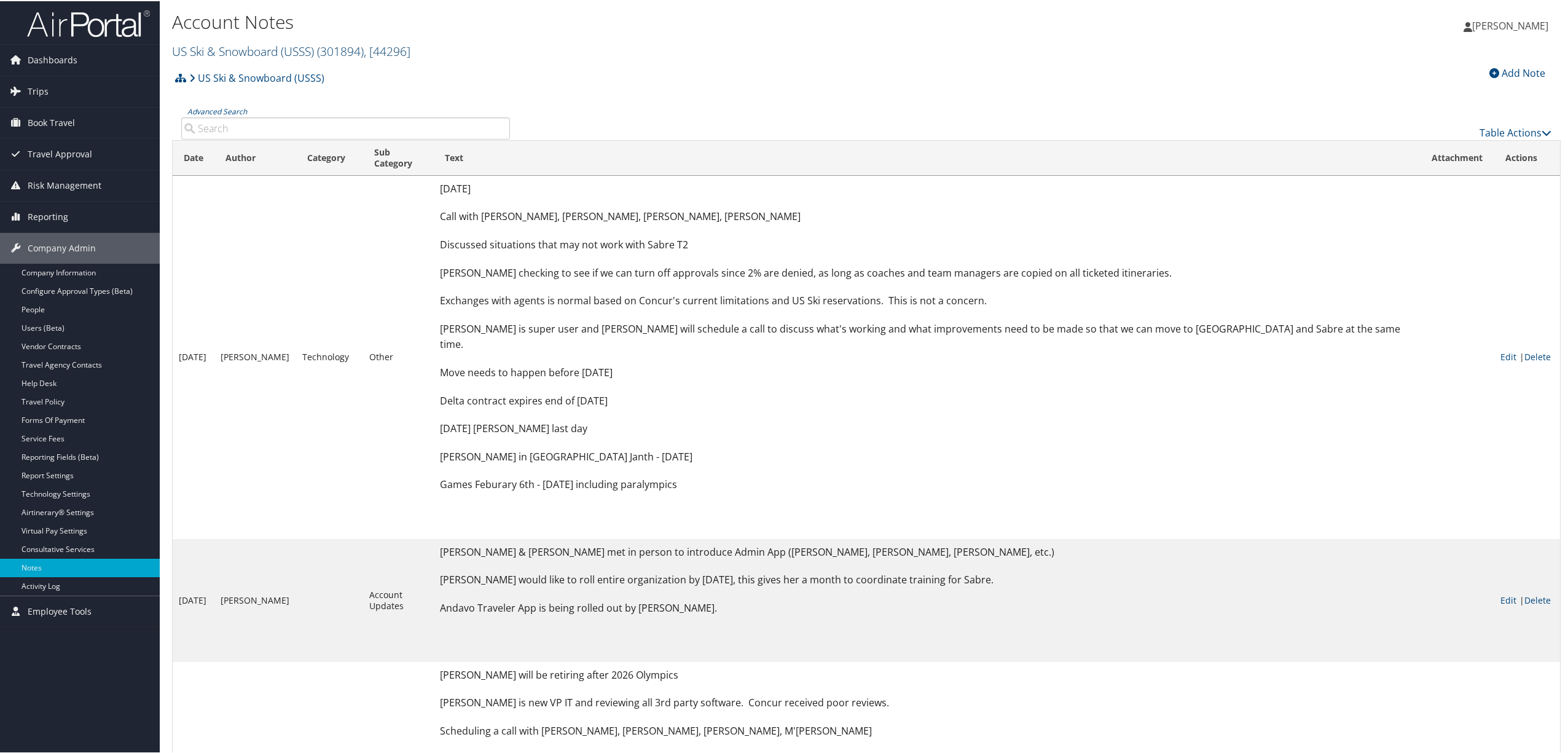
click at [266, 45] on link "US Ski & Snowboard (USSS) ( 301894 ) , [ 44296 ]" at bounding box center [291, 50] width 238 height 16
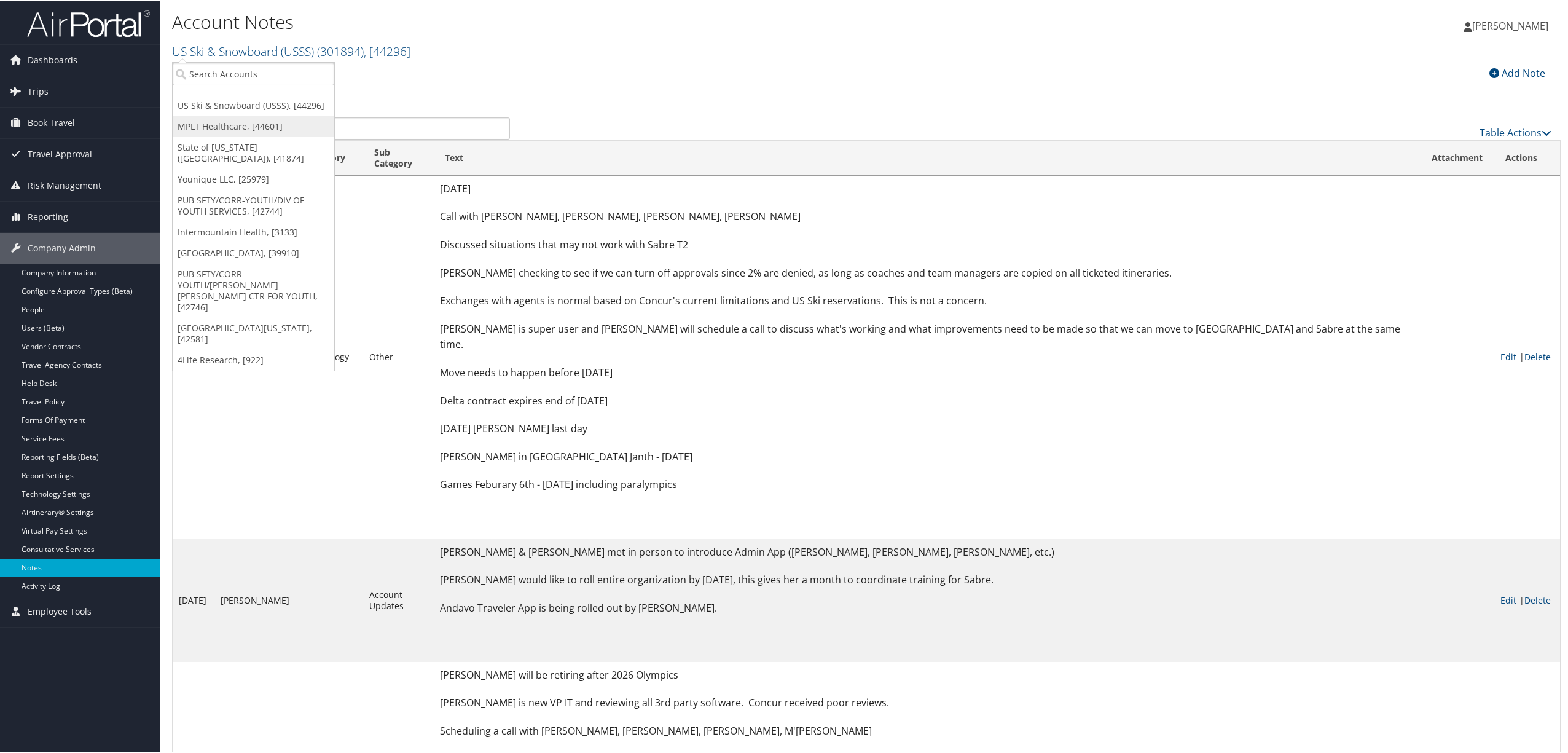
click at [244, 121] on link "MPLT Healthcare, [44601]" at bounding box center [254, 126] width 162 height 21
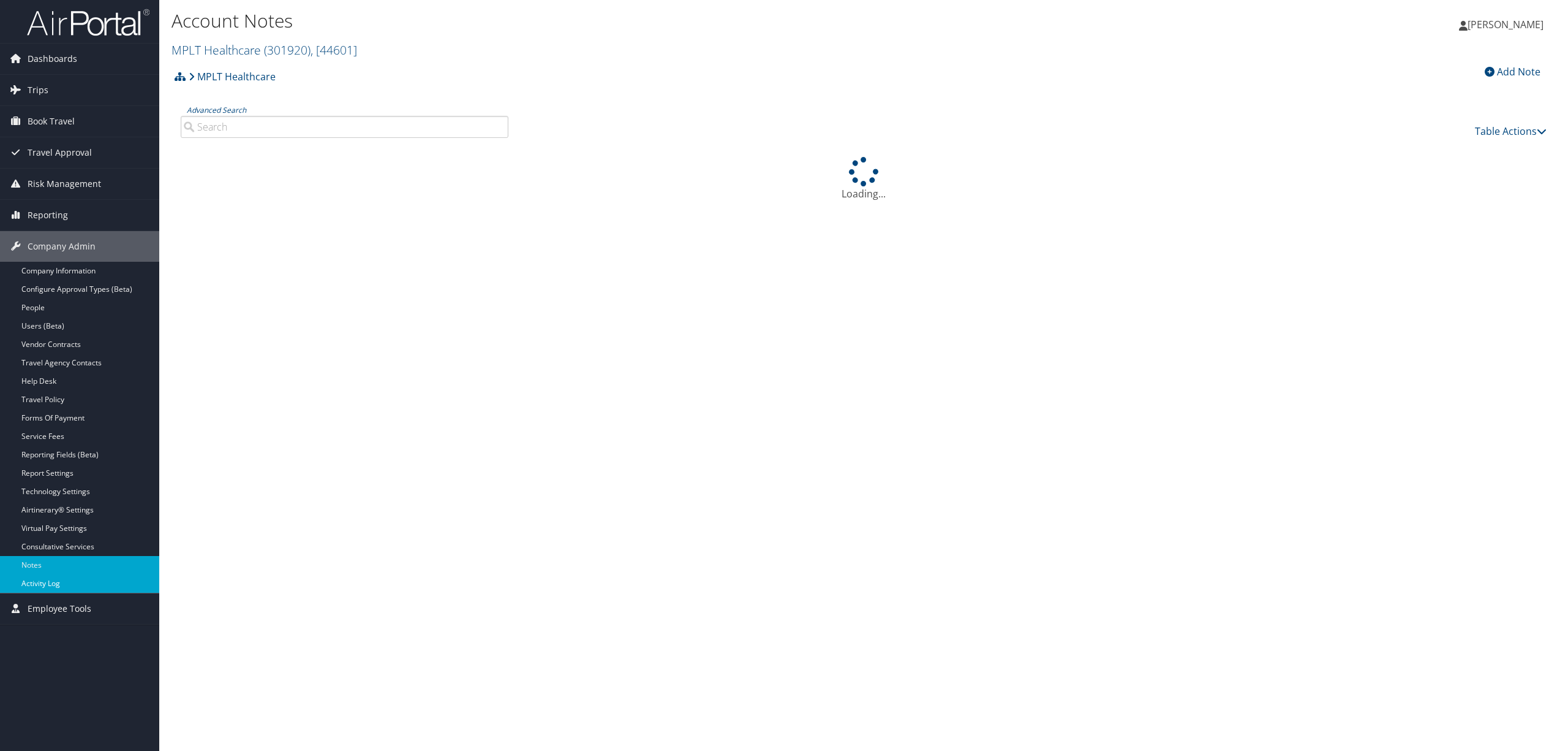
click at [68, 586] on link "Activity Log" at bounding box center [80, 583] width 160 height 18
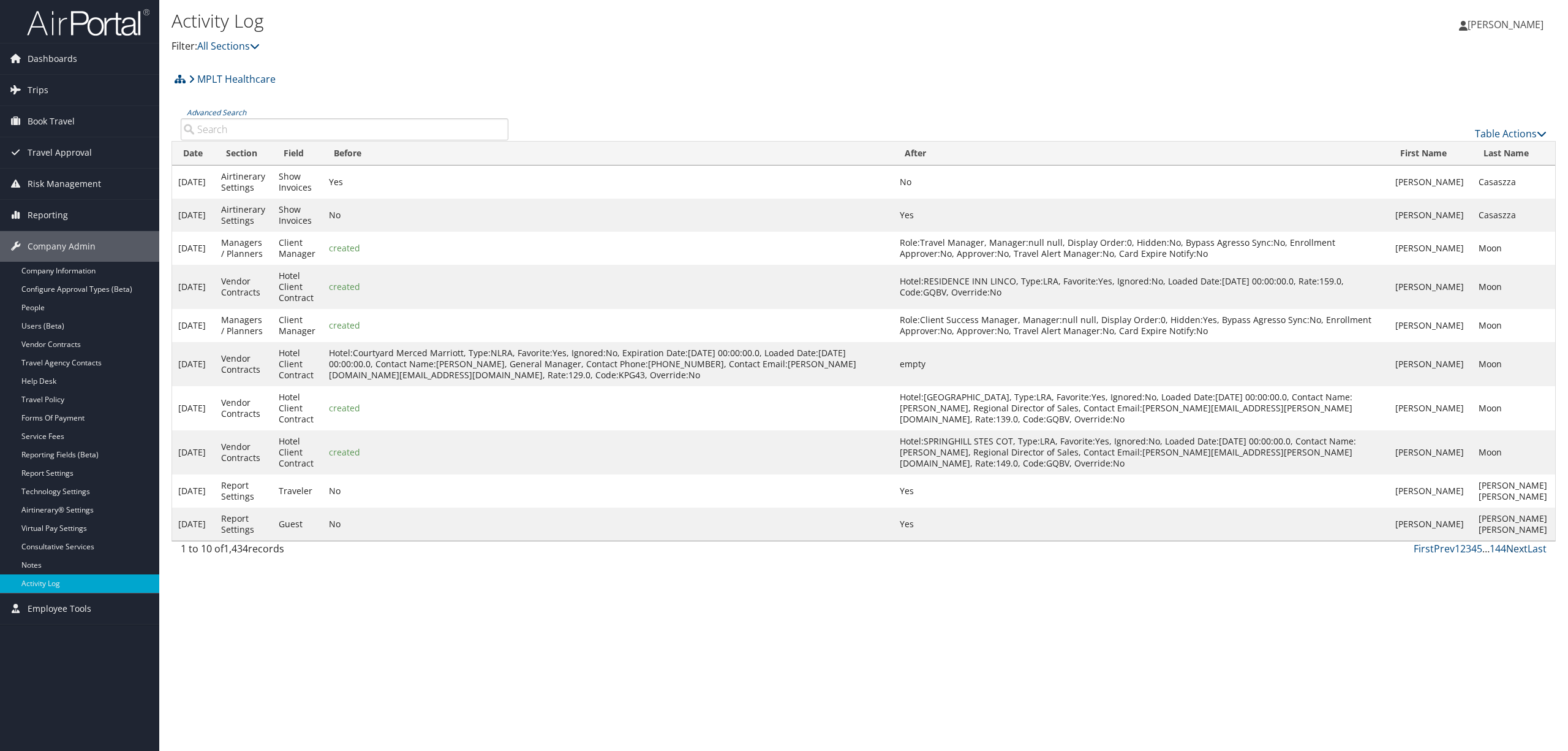
click at [1514, 555] on link "Next" at bounding box center [1517, 548] width 21 height 14
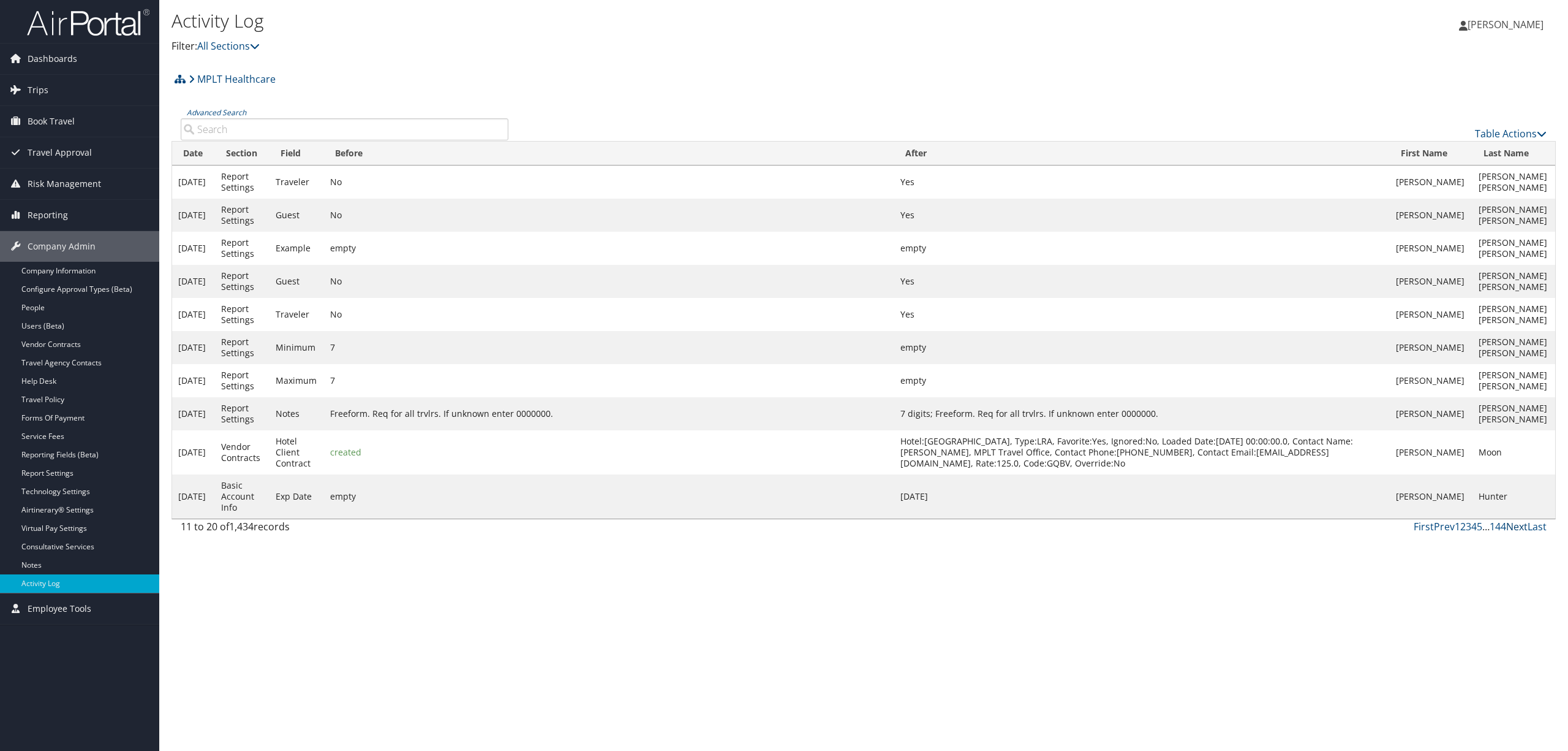
click at [1516, 533] on link "Next" at bounding box center [1517, 527] width 21 height 14
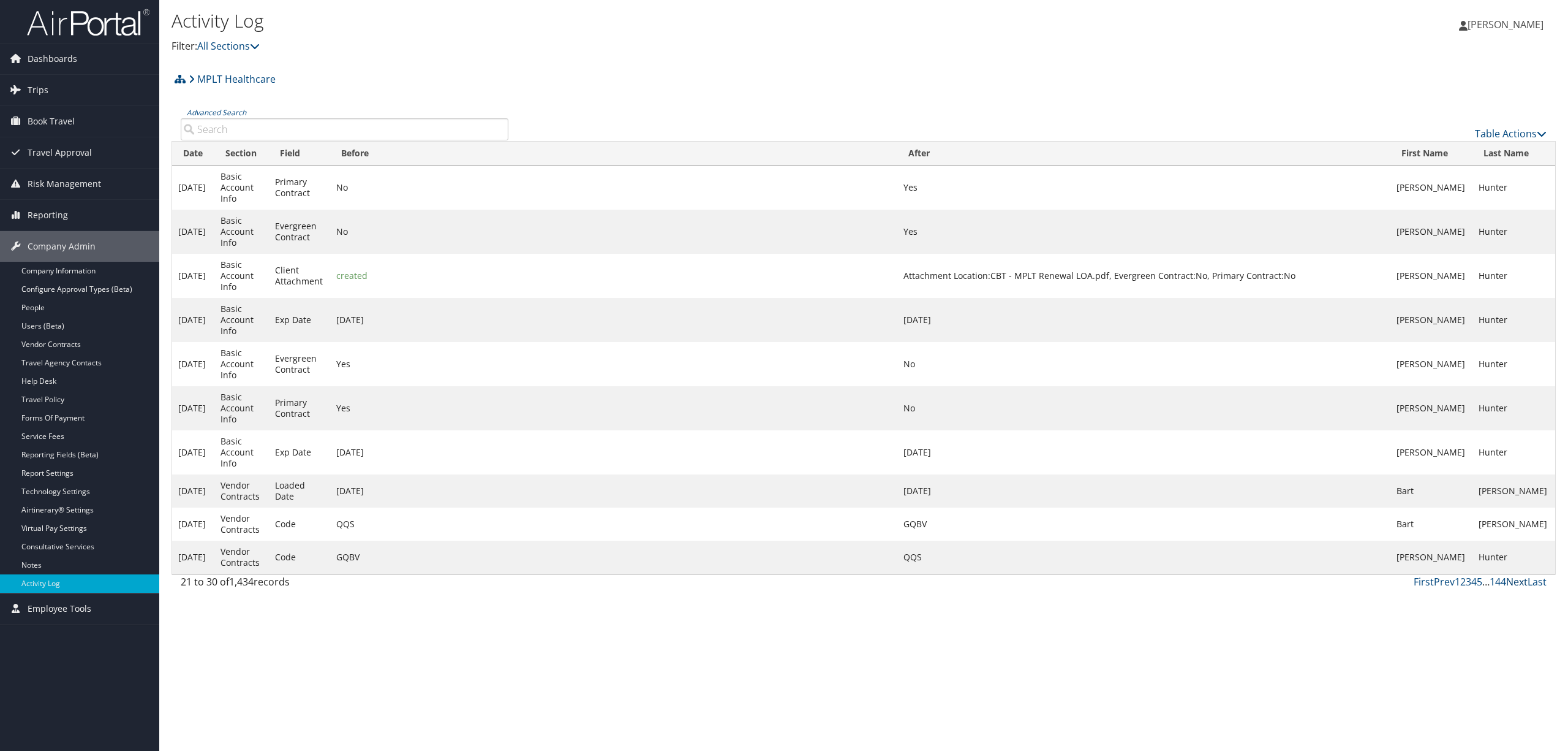
click at [1517, 588] on link "Next" at bounding box center [1517, 582] width 21 height 14
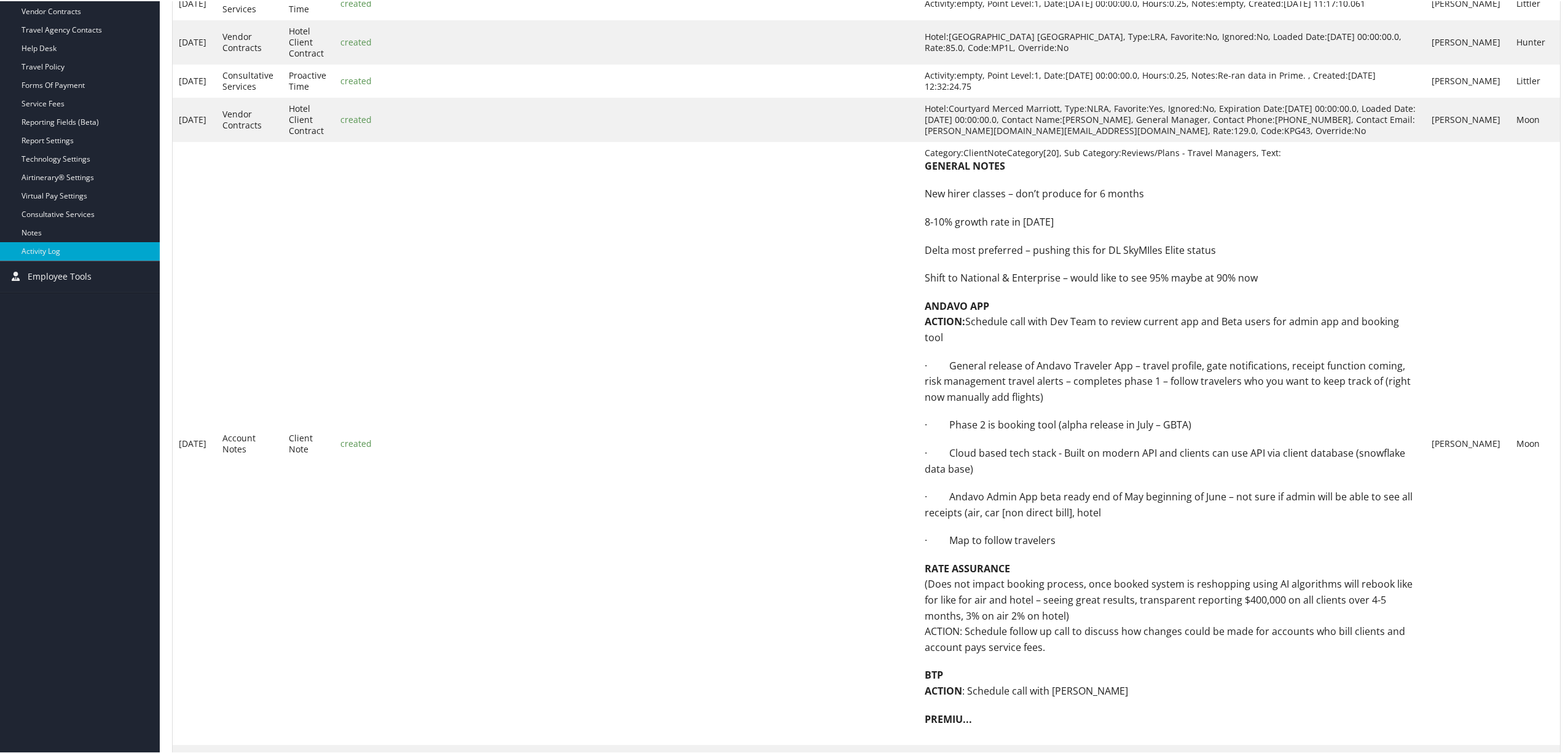
scroll to position [377, 0]
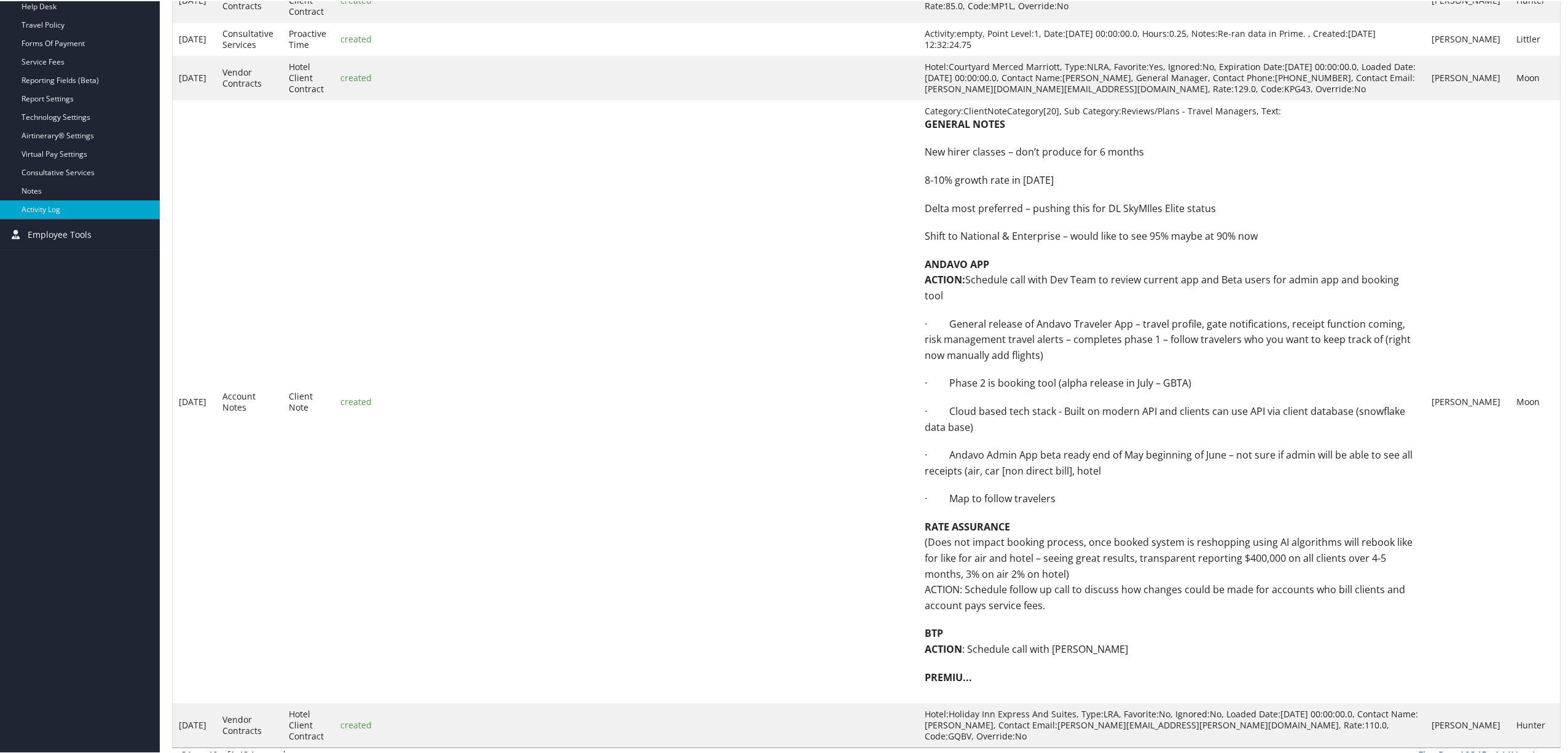
click at [1512, 747] on link "Next" at bounding box center [1522, 754] width 22 height 14
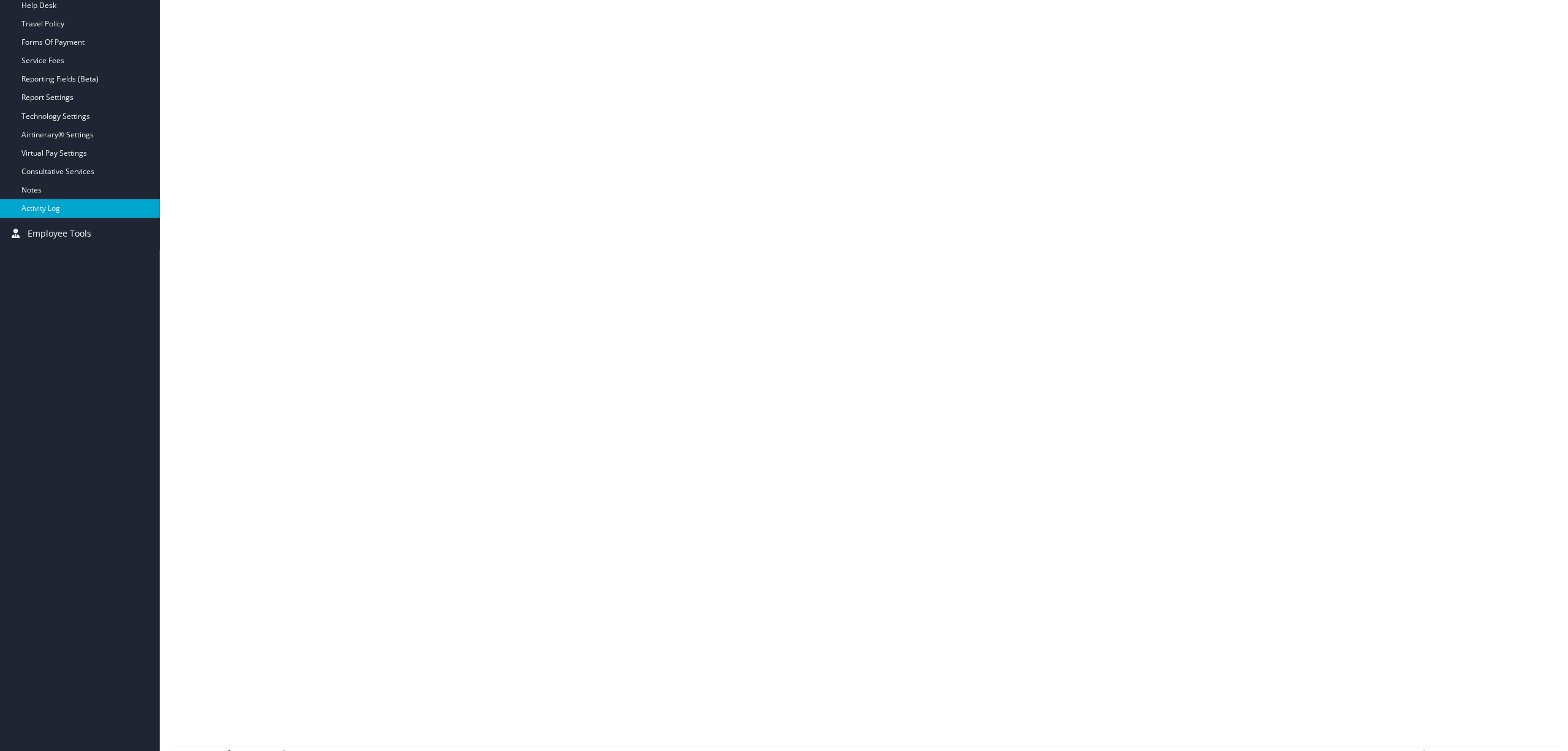
scroll to position [0, 0]
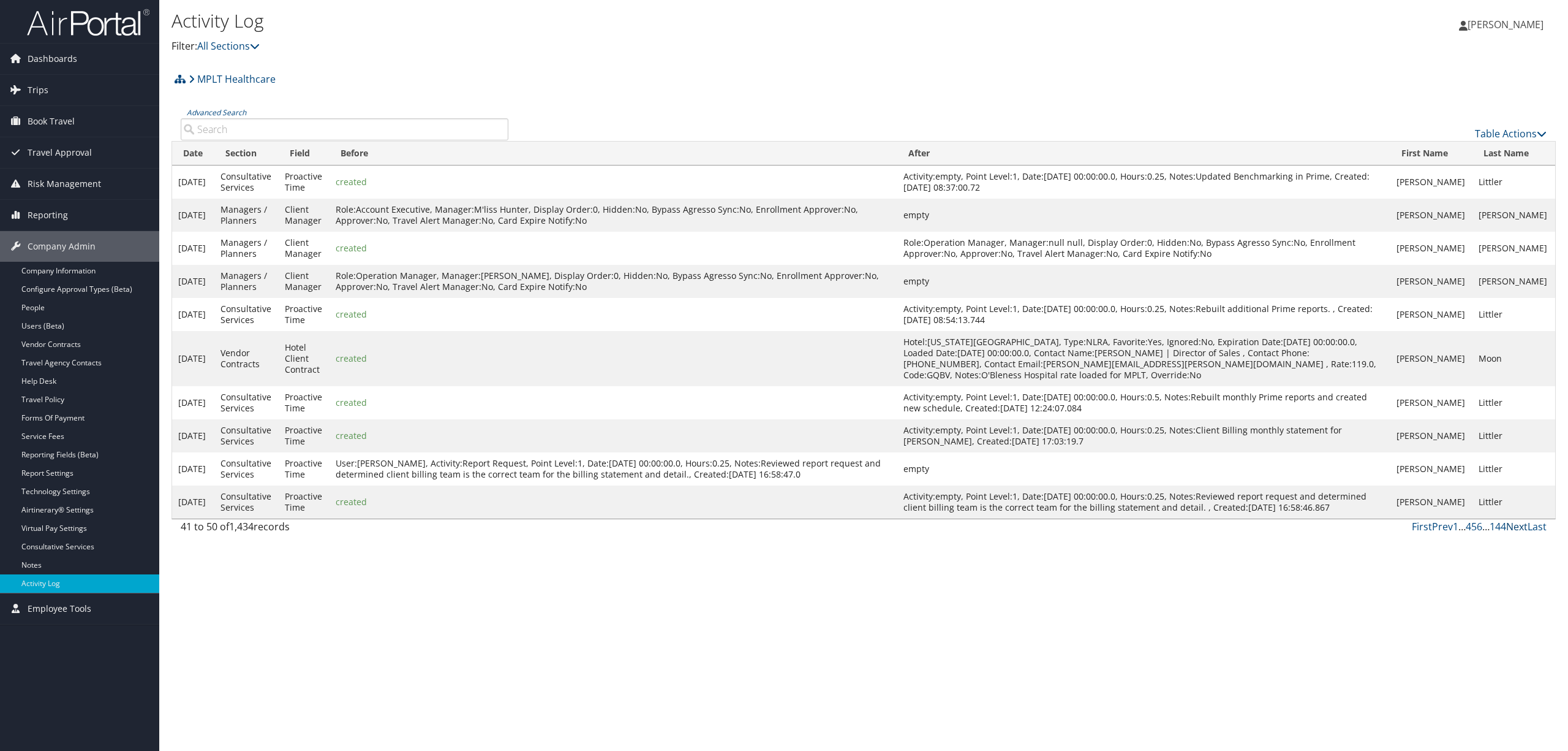
click at [1516, 526] on link "Next" at bounding box center [1517, 527] width 21 height 14
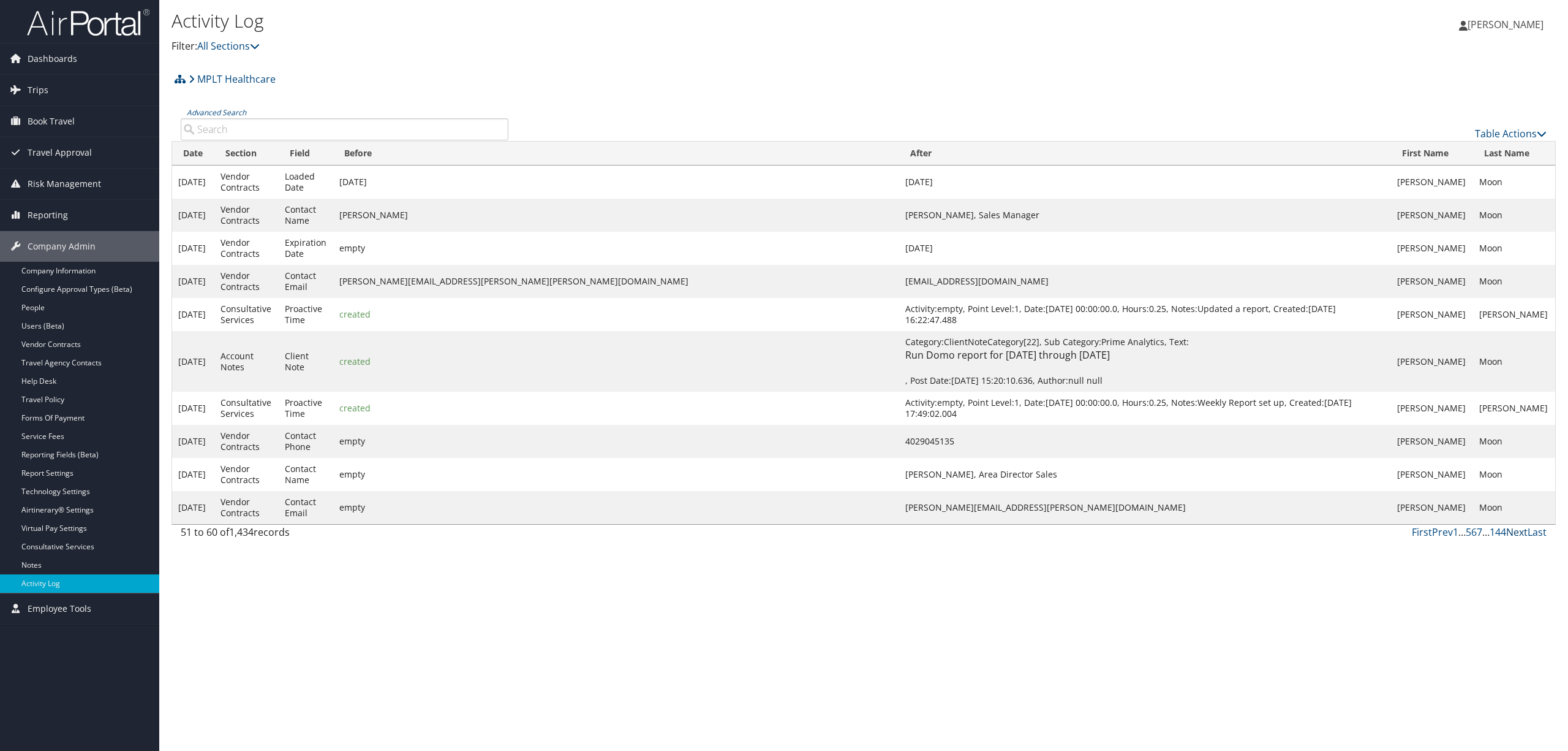
click at [1517, 539] on link "Next" at bounding box center [1517, 532] width 21 height 14
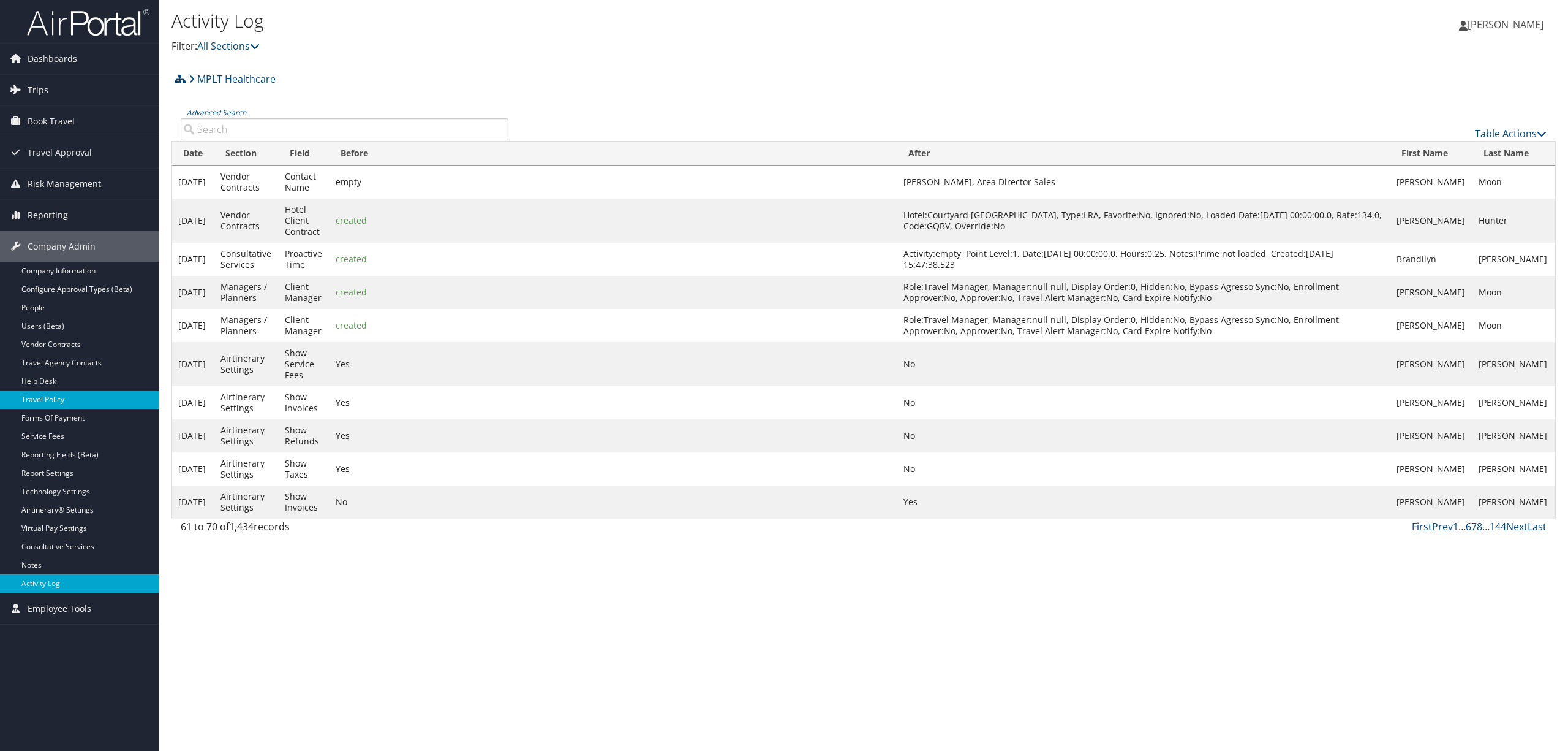
click at [74, 400] on link "Travel Policy" at bounding box center [80, 399] width 160 height 18
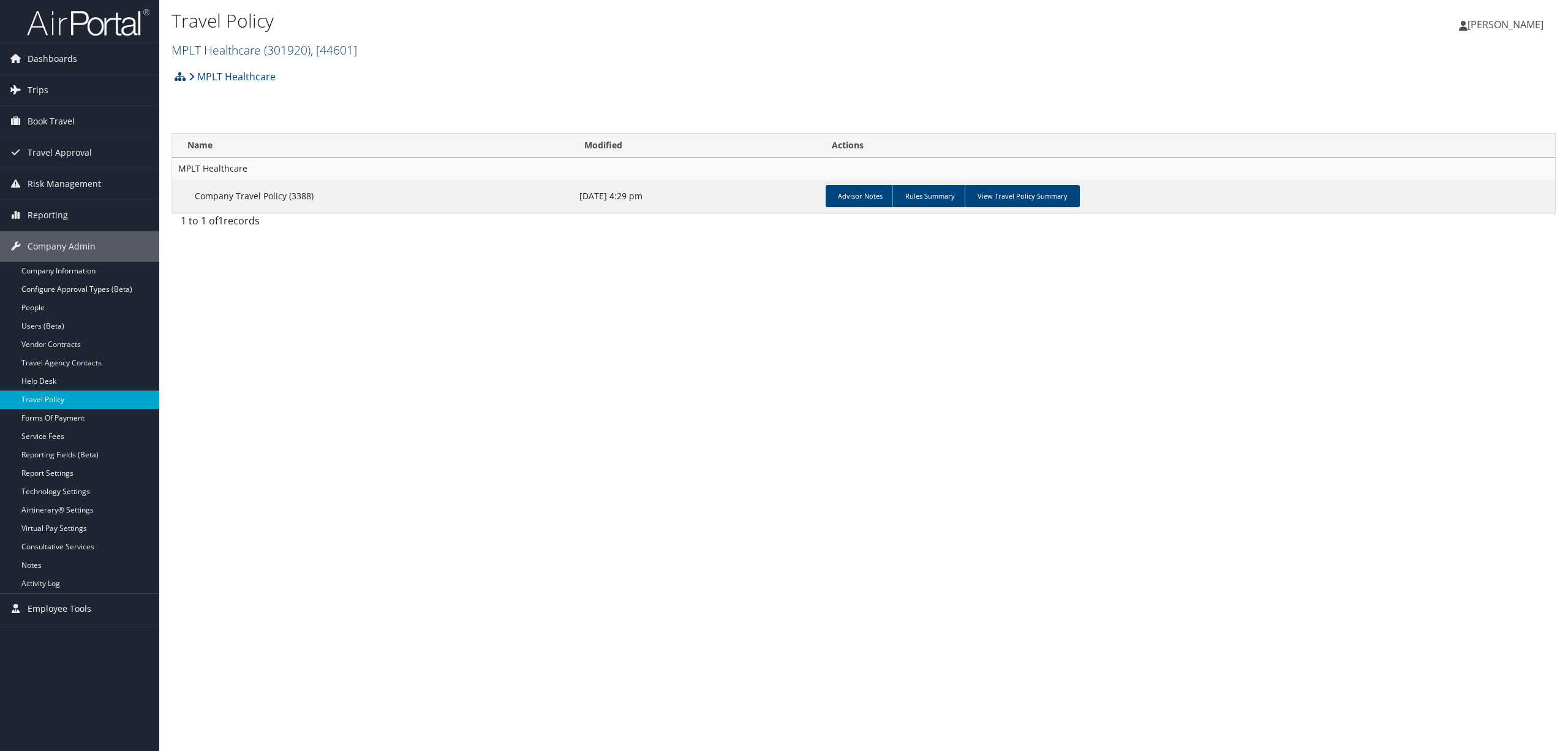
click at [233, 49] on link "MPLT Healthcare ( 301920 ) , [ 44601 ]" at bounding box center [264, 50] width 185 height 16
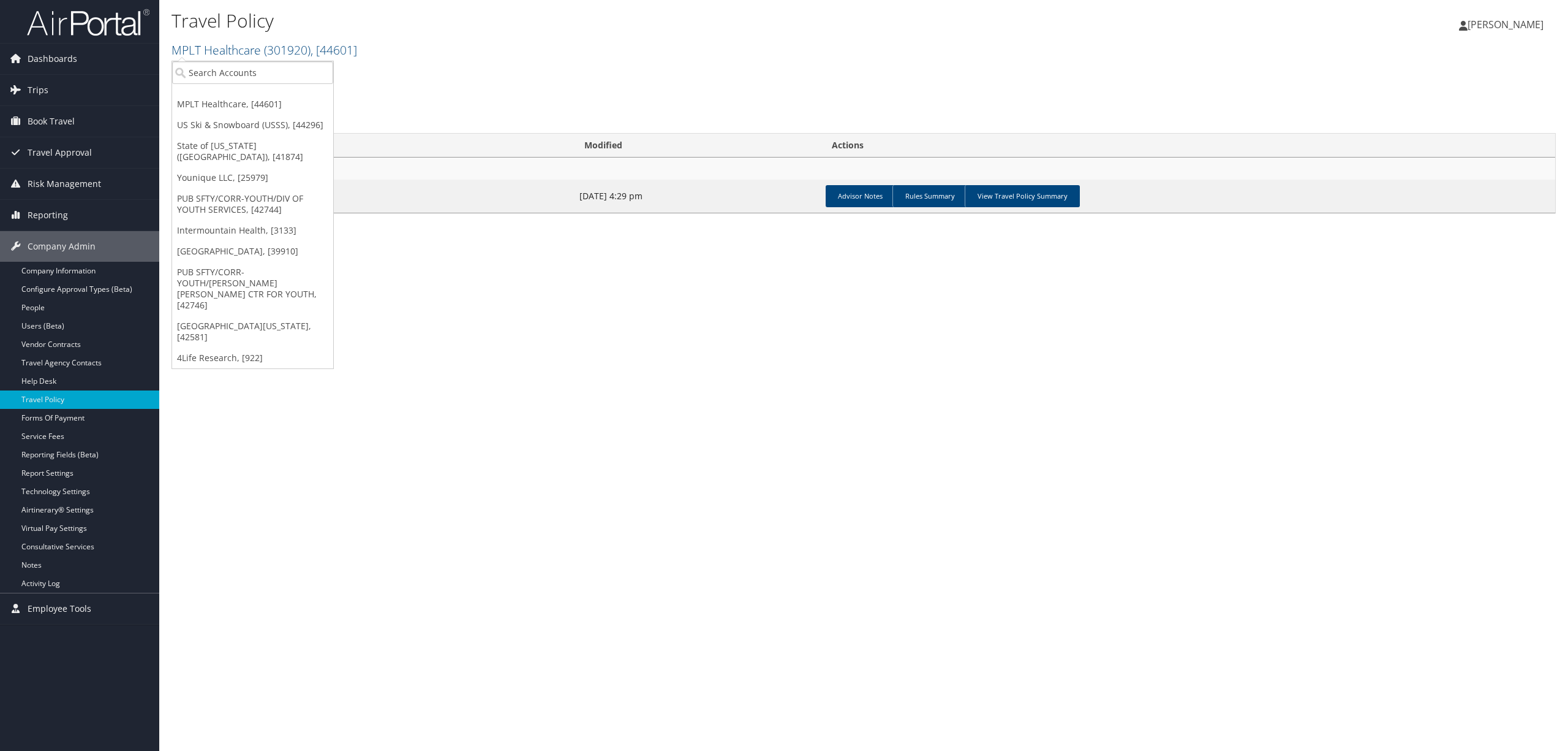
click at [245, 125] on link "US Ski & Snowboard (USSS), [44296]" at bounding box center [253, 125] width 161 height 21
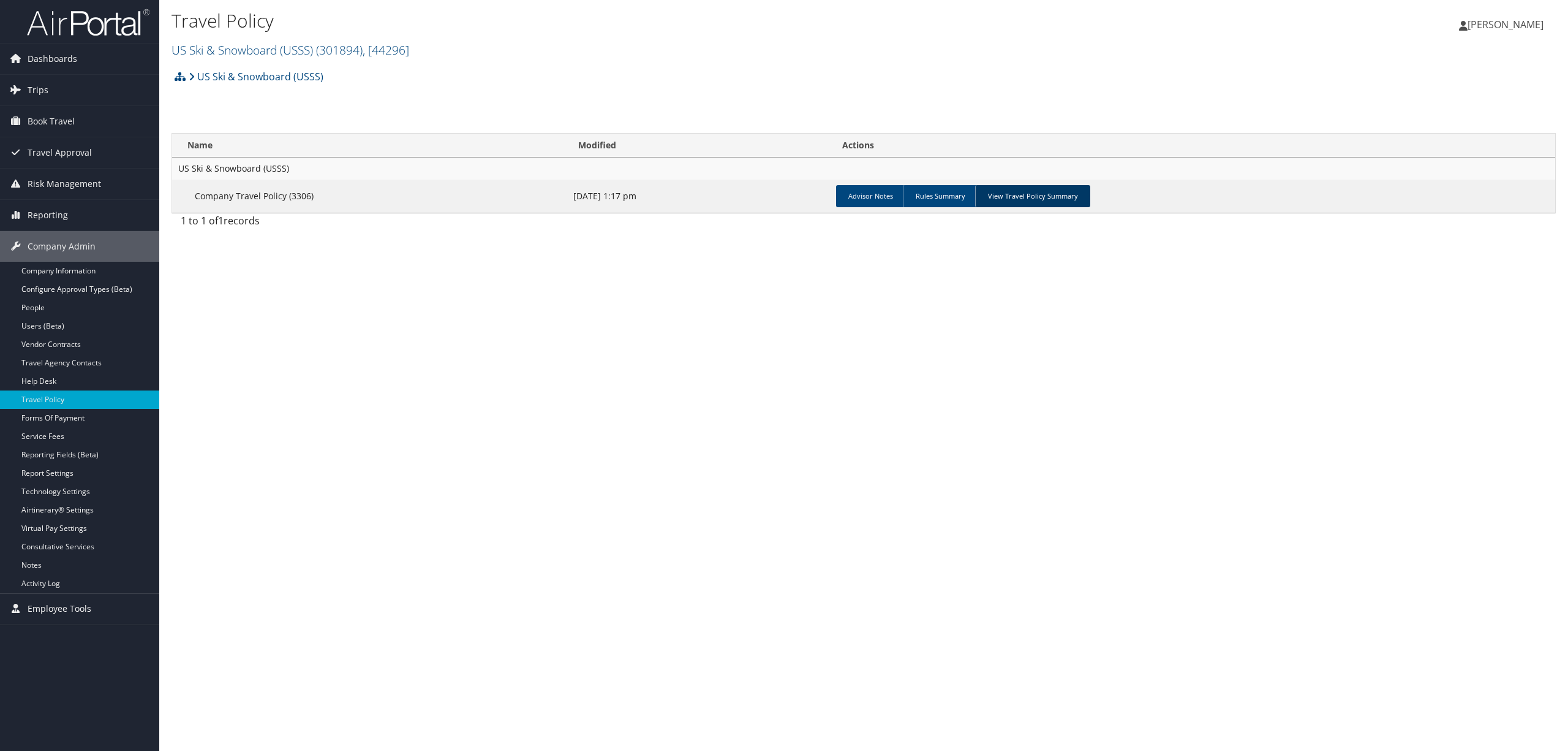
click at [1010, 196] on link "View Travel Policy Summary" at bounding box center [1033, 197] width 115 height 22
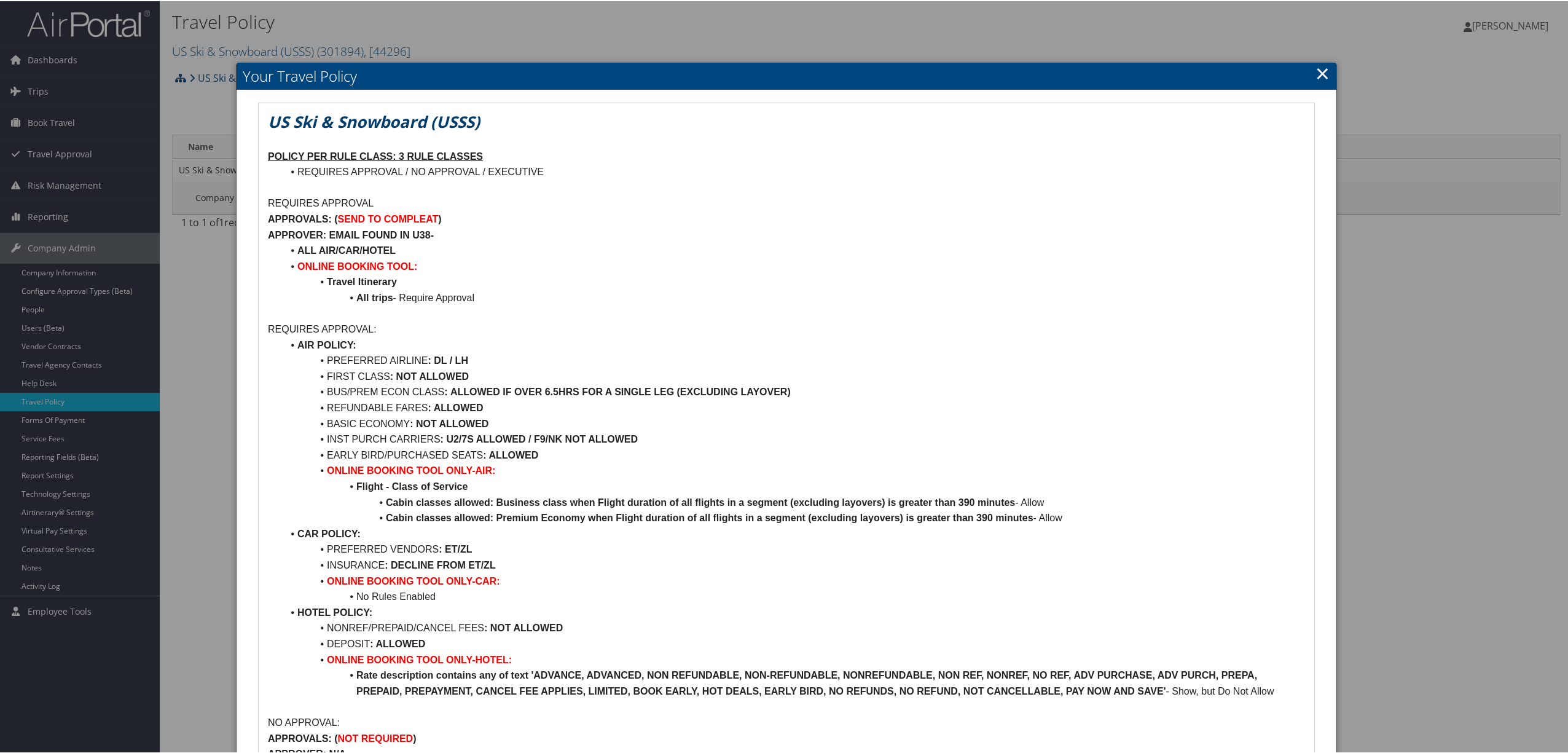
click at [1316, 70] on link "×" at bounding box center [1323, 71] width 14 height 25
